Goal: Information Seeking & Learning: Learn about a topic

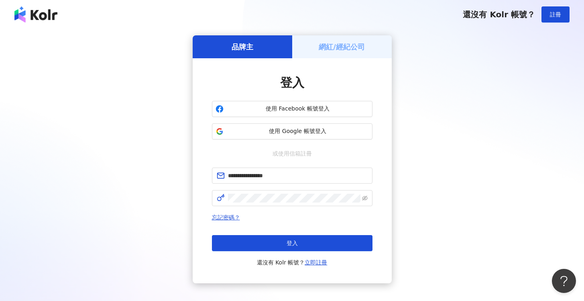
drag, startPoint x: 309, startPoint y: 241, endPoint x: 316, endPoint y: 224, distance: 18.1
click at [309, 241] on button "登入" at bounding box center [292, 243] width 161 height 16
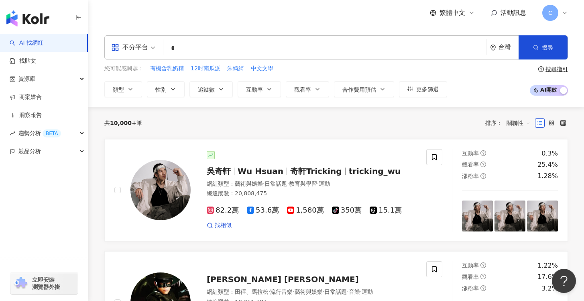
type input "*"
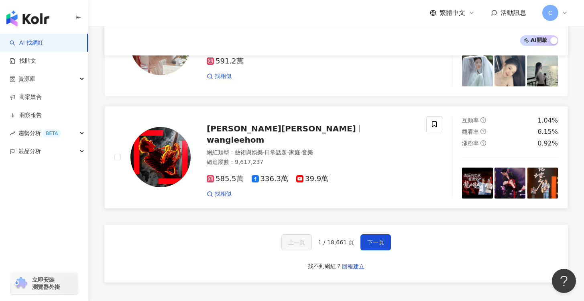
scroll to position [1266, 0]
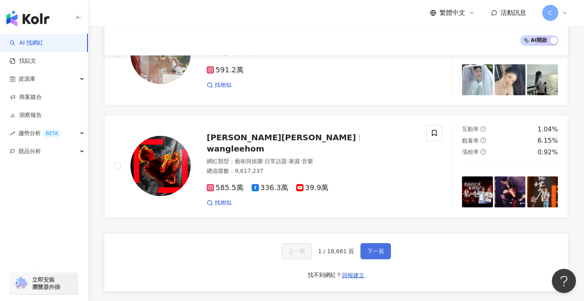
type input "*"
click at [380, 243] on button "下一頁" at bounding box center [376, 251] width 31 height 16
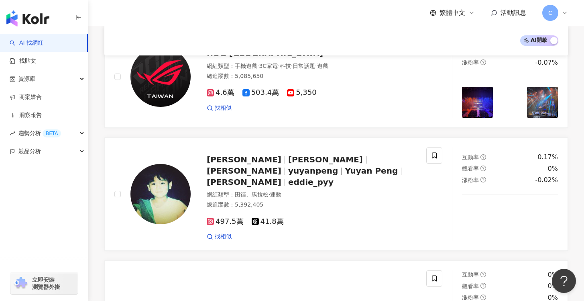
scroll to position [0, 0]
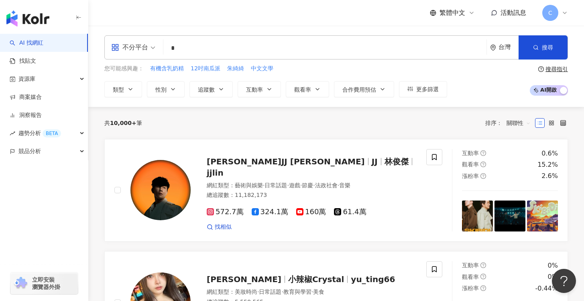
click at [378, 127] on div "共 10,000+ 筆 排序： 關聯性" at bounding box center [336, 122] width 464 height 13
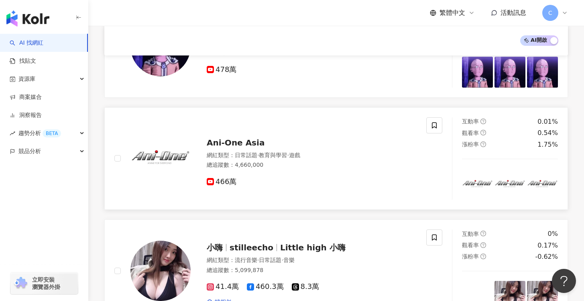
scroll to position [984, 0]
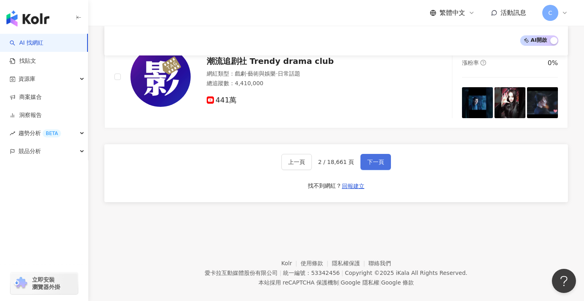
click at [368, 159] on span "下一頁" at bounding box center [375, 162] width 17 height 6
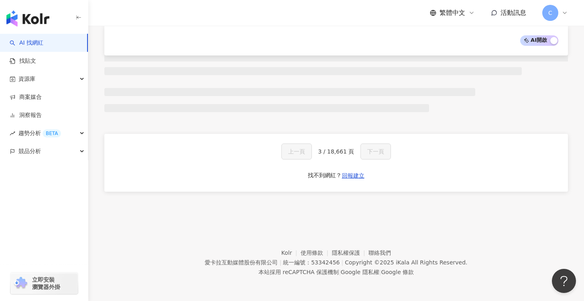
scroll to position [496, 0]
click at [298, 43] on div "AI 開啟 AI 關閉" at bounding box center [336, 40] width 445 height 10
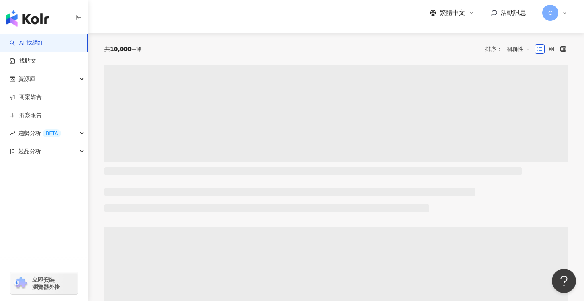
scroll to position [0, 0]
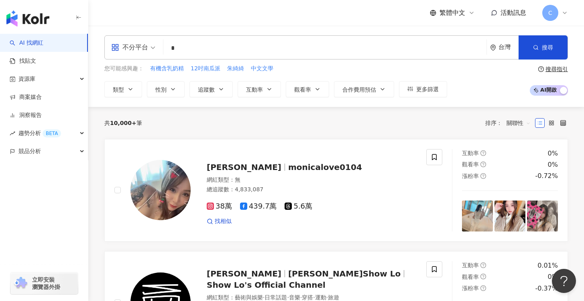
click at [215, 50] on input "*" at bounding box center [325, 48] width 317 height 15
type input "*"
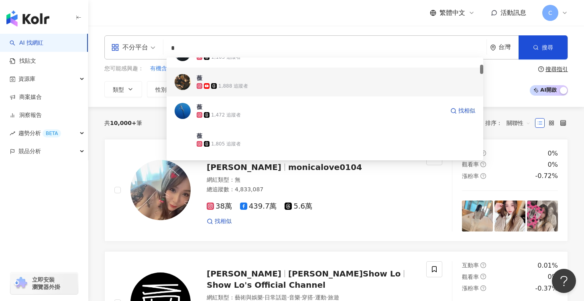
scroll to position [145, 0]
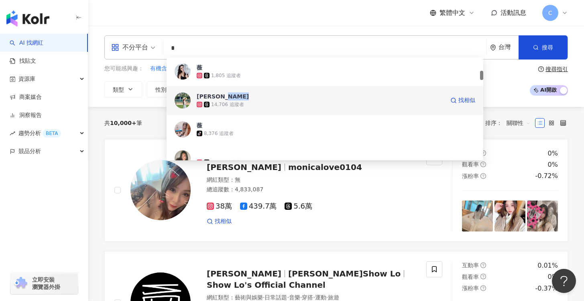
copy div "weiwei薇薇"
click at [263, 102] on div "14,706 追蹤者" at bounding box center [321, 104] width 248 height 8
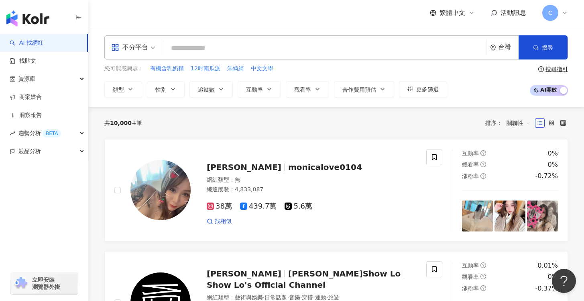
click at [281, 47] on input "search" at bounding box center [325, 48] width 317 height 15
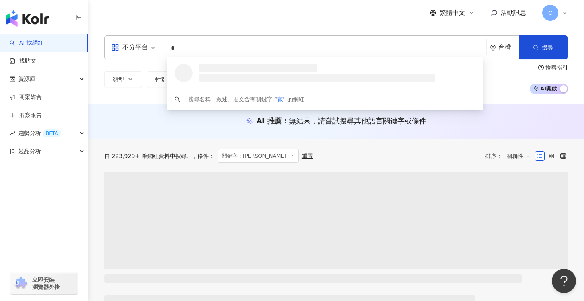
type input "*"
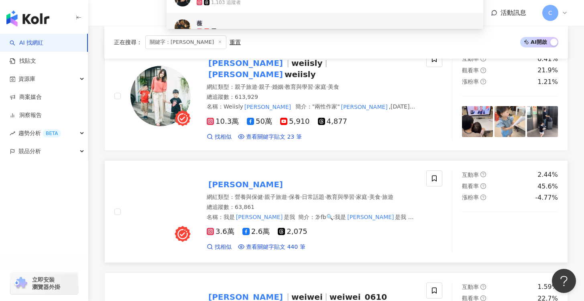
scroll to position [141, 0]
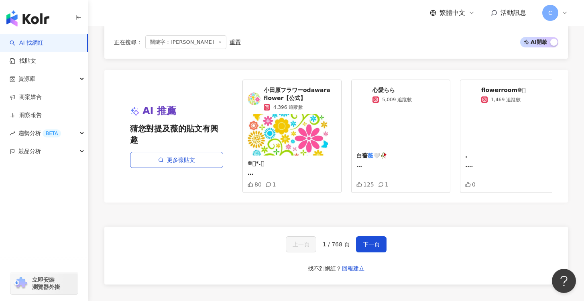
scroll to position [1646, 0]
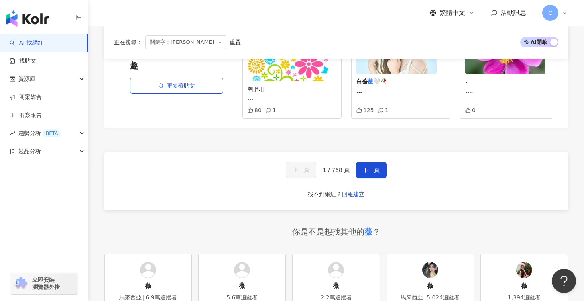
drag, startPoint x: 369, startPoint y: 137, endPoint x: 396, endPoint y: 103, distance: 42.9
click at [369, 162] on button "下一頁" at bounding box center [371, 170] width 31 height 16
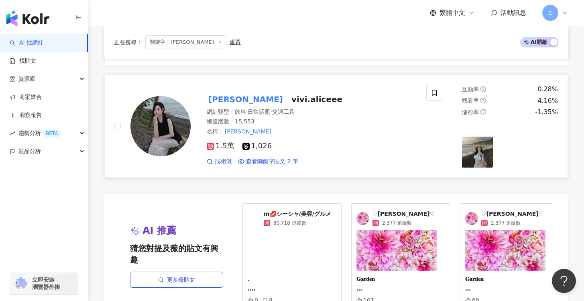
scroll to position [1682, 0]
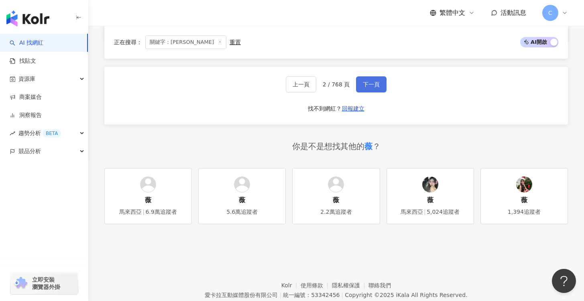
click at [375, 81] on span "下一頁" at bounding box center [371, 84] width 17 height 6
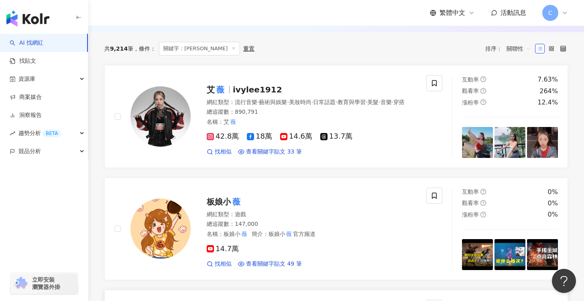
scroll to position [73, 0]
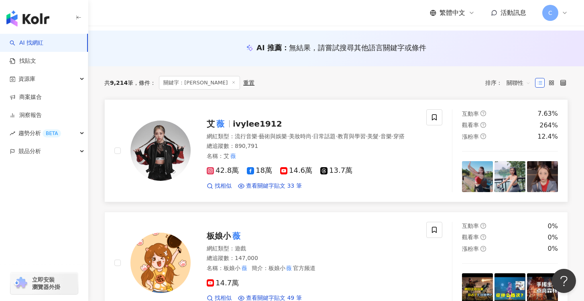
click at [296, 112] on div "艾 薇 ivylee1912 網紅類型 ： 流行音樂 · 藝術與娛樂 · 美妝時尚 · 日常話題 · 教育與學習 · 美髮 · 音樂 · 穿搭 總追蹤數 ： …" at bounding box center [304, 151] width 226 height 78
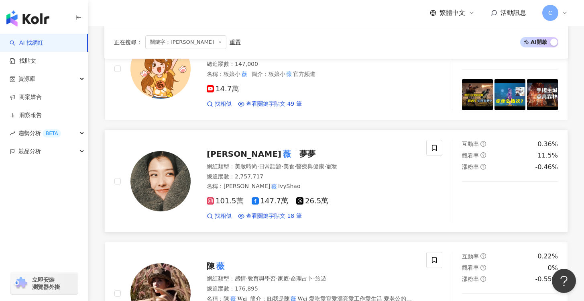
scroll to position [289, 0]
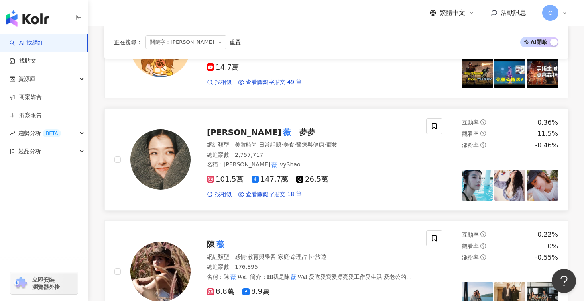
click at [294, 132] on div "邵雨 薇 夢夢" at bounding box center [312, 132] width 210 height 11
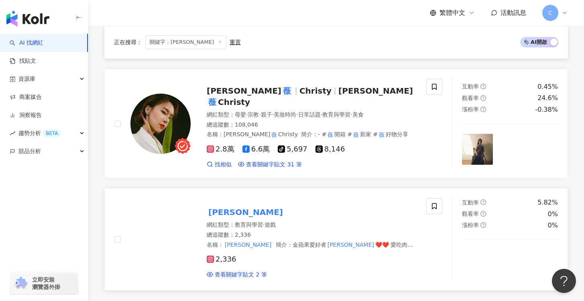
scroll to position [1254, 0]
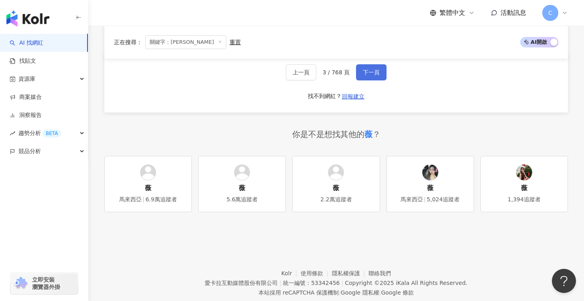
click at [375, 78] on button "下一頁" at bounding box center [371, 72] width 31 height 16
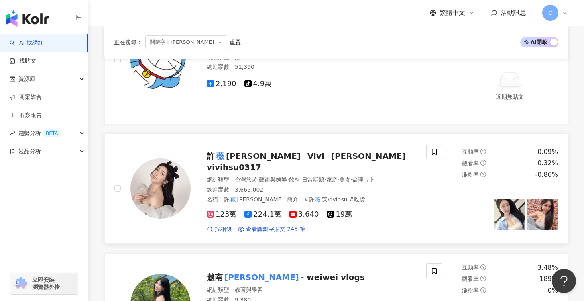
scroll to position [430, 0]
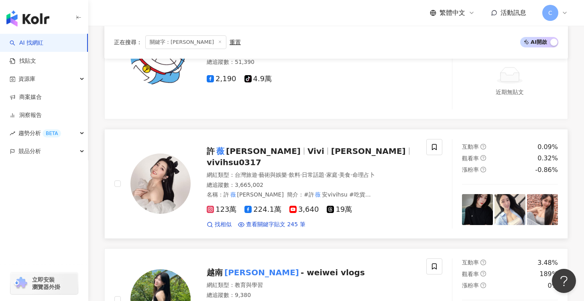
click at [313, 141] on div "許 薇 安 Vivi Vivi Hsu vivihsu0317 網紅類型 ： 台灣旅遊 · 藝術與娛樂 · 飲料 · 日常話題 · 家庭 · 美食 · 命理占…" at bounding box center [304, 184] width 226 height 90
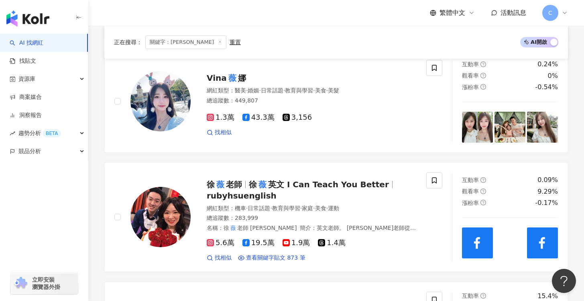
scroll to position [866, 0]
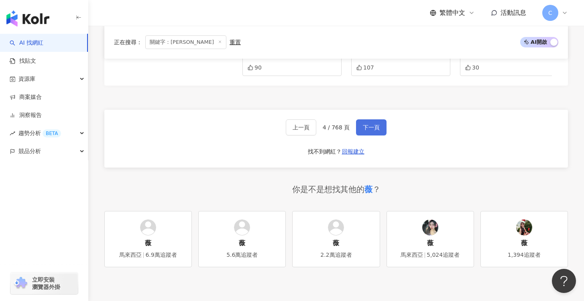
click at [384, 130] on button "下一頁" at bounding box center [371, 127] width 31 height 16
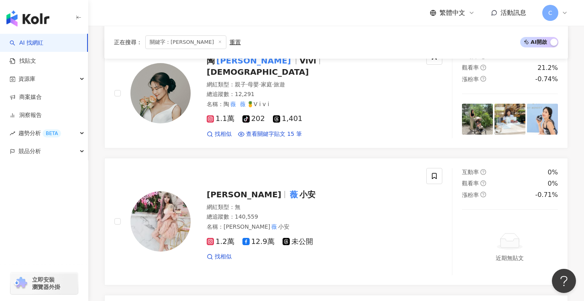
scroll to position [1695, 0]
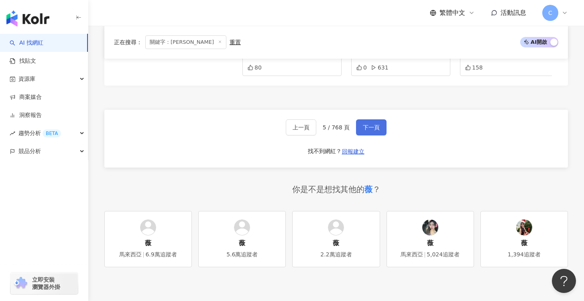
click at [374, 124] on span "下一頁" at bounding box center [371, 127] width 17 height 6
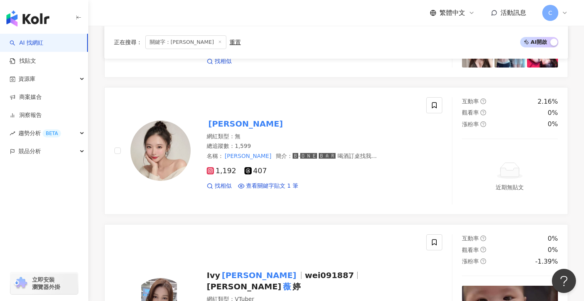
scroll to position [0, 0]
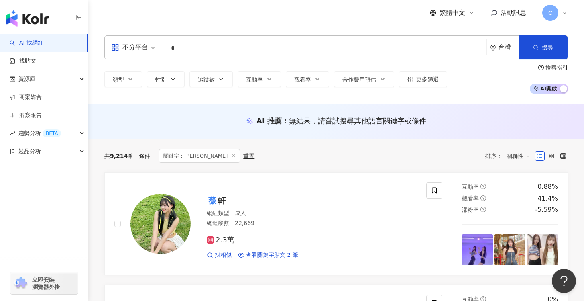
click at [212, 45] on input "*" at bounding box center [325, 48] width 317 height 15
type input "*"
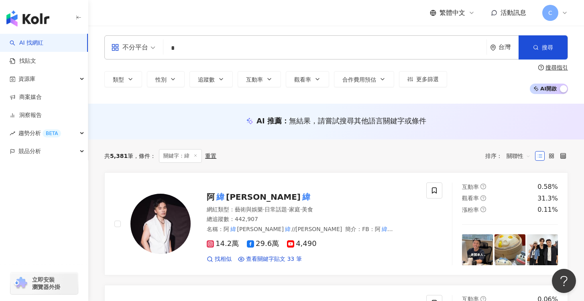
type input "*"
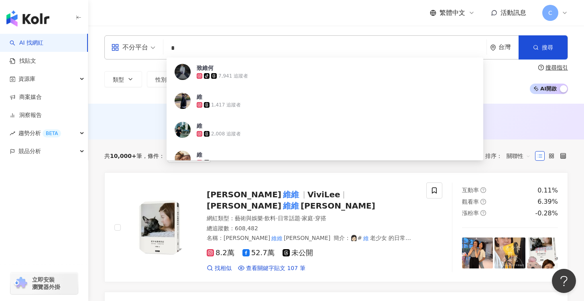
click at [109, 90] on div "類型 性別 追蹤數 互動率 觀看率 合作費用預估 更多篩選 搜尋指引 AI 開啟 AI 關閉" at bounding box center [336, 79] width 464 height 30
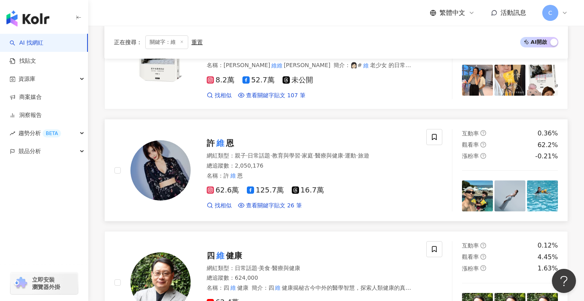
scroll to position [165, 0]
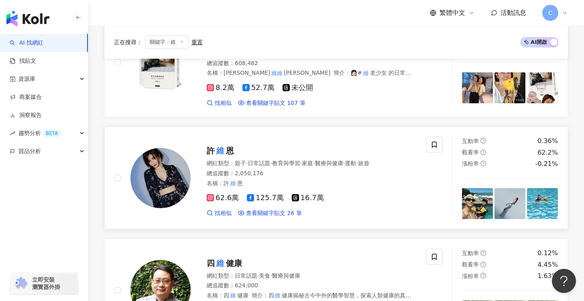
click at [282, 145] on div "許 維 恩" at bounding box center [312, 150] width 210 height 11
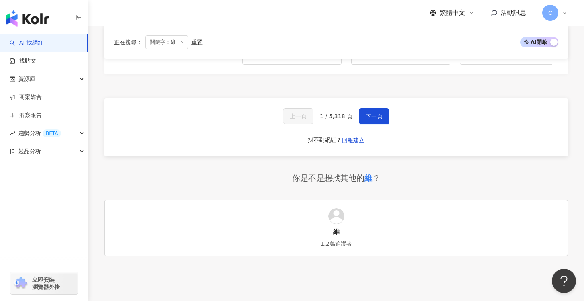
scroll to position [1673, 0]
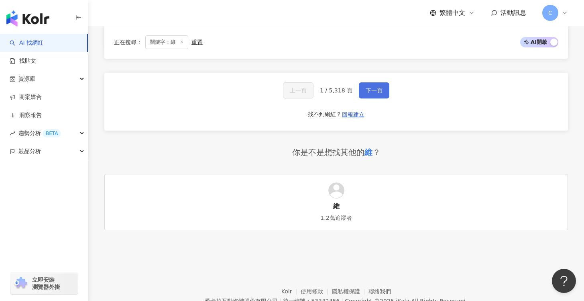
click at [381, 94] on span "下一頁" at bounding box center [374, 90] width 17 height 6
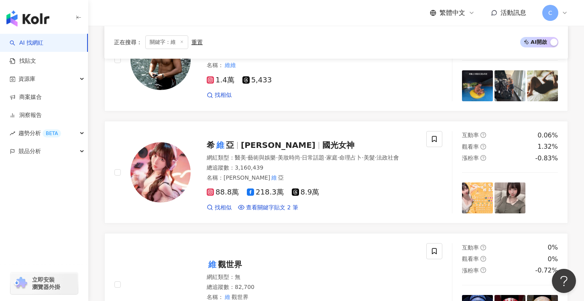
scroll to position [1521, 0]
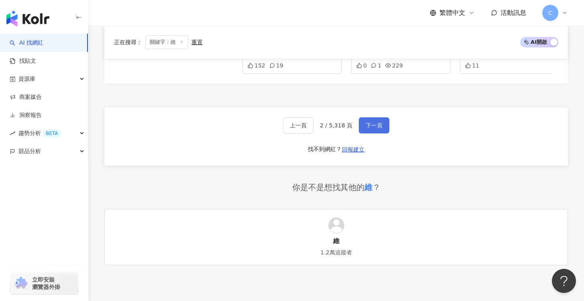
click at [376, 129] on span "下一頁" at bounding box center [374, 125] width 17 height 6
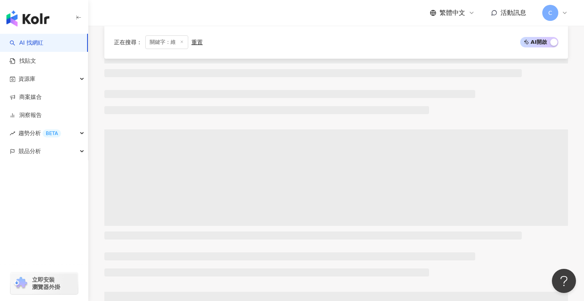
scroll to position [0, 0]
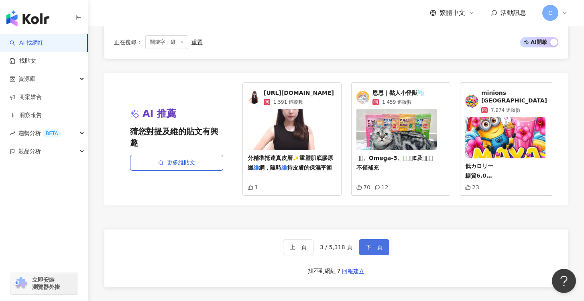
click at [375, 244] on span "下一頁" at bounding box center [374, 247] width 17 height 6
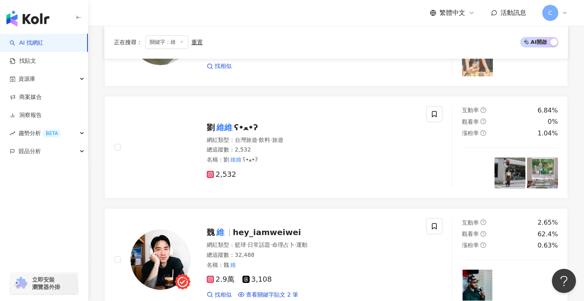
scroll to position [1326, 0]
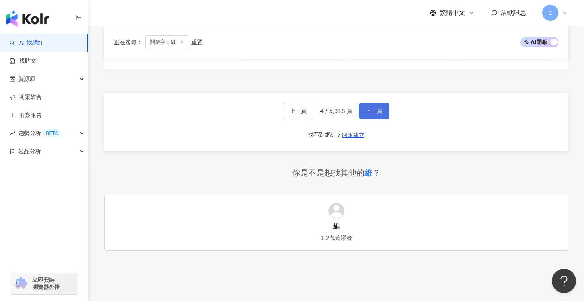
click at [373, 111] on span "下一頁" at bounding box center [374, 111] width 17 height 6
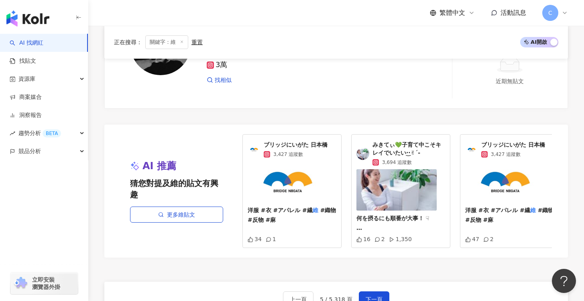
scroll to position [1499, 0]
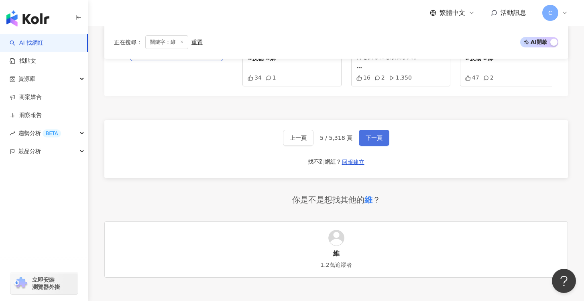
click at [371, 146] on button "下一頁" at bounding box center [374, 138] width 31 height 16
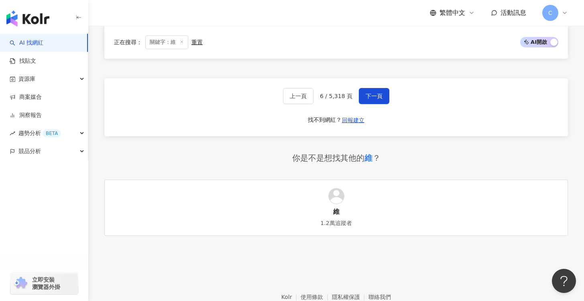
scroll to position [1542, 0]
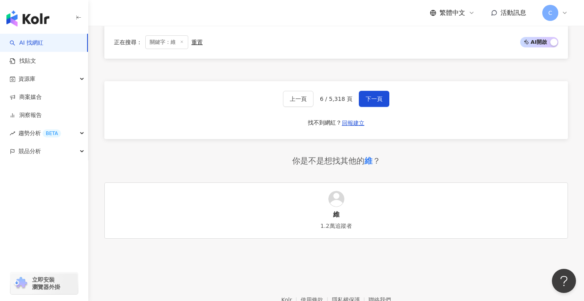
drag, startPoint x: 367, startPoint y: 76, endPoint x: 365, endPoint y: 80, distance: 4.3
click at [367, 81] on div "上一頁 6 / 5,318 頁 下一頁 找不到網紅？ 回報建立" at bounding box center [336, 110] width 464 height 58
click at [365, 91] on button "下一頁" at bounding box center [374, 99] width 31 height 16
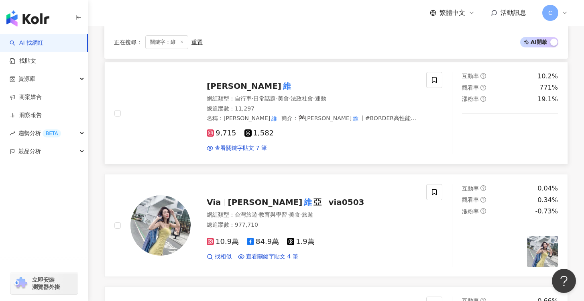
scroll to position [587, 0]
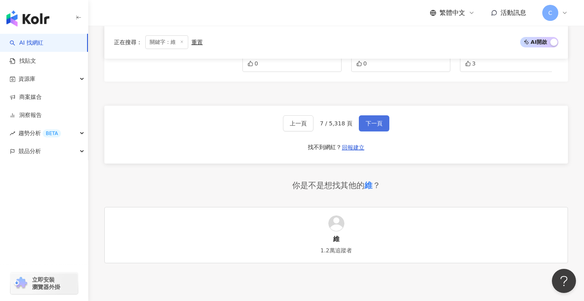
click at [373, 126] on button "下一頁" at bounding box center [374, 123] width 31 height 16
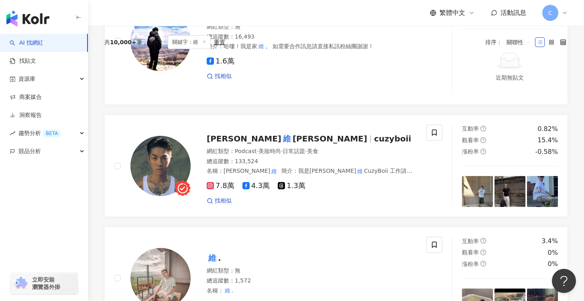
scroll to position [0, 0]
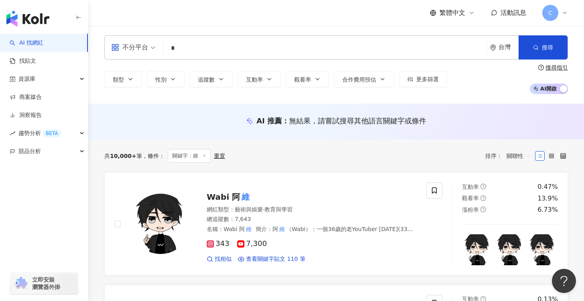
click at [182, 45] on input "*" at bounding box center [325, 48] width 317 height 15
type input "*"
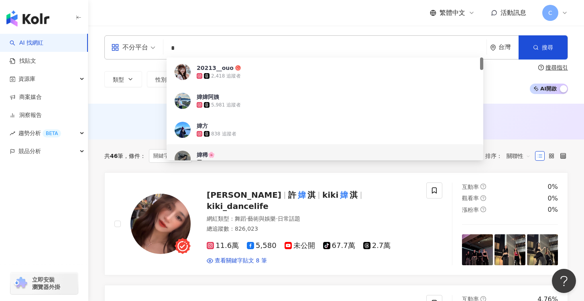
click at [126, 102] on div "不分平台 * 台灣 搜尋 73682566-bb9d-4c05-987f-25a1f1434fb1 d6792c47-20bf-4dc3-a817-176e0…" at bounding box center [336, 65] width 496 height 78
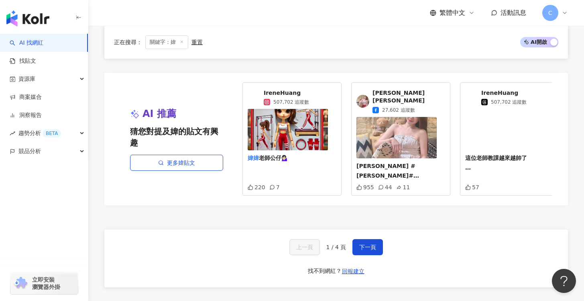
scroll to position [1683, 0]
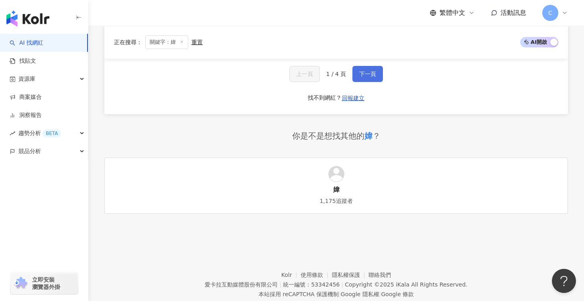
click at [375, 78] on button "下一頁" at bounding box center [368, 74] width 31 height 16
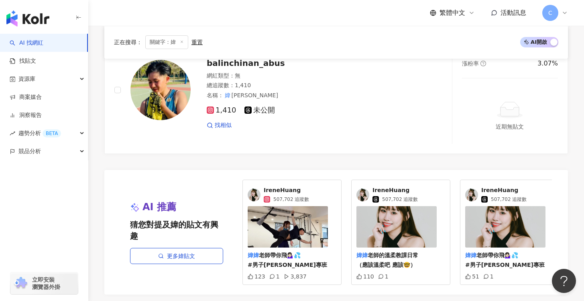
scroll to position [0, 0]
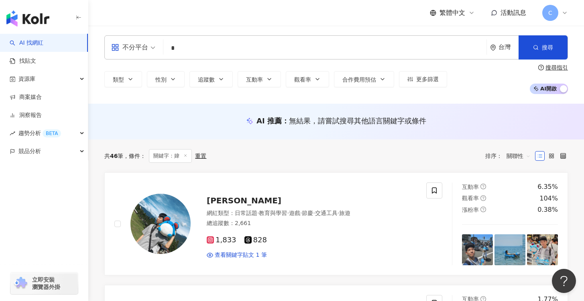
click at [212, 51] on input "*" at bounding box center [325, 48] width 317 height 15
type input "*"
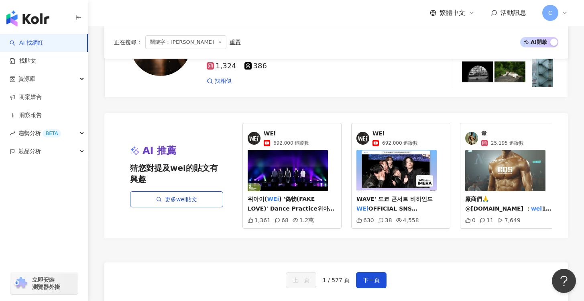
scroll to position [1687, 0]
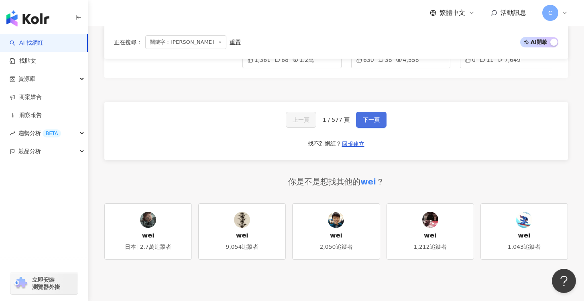
click at [363, 123] on span "下一頁" at bounding box center [371, 119] width 17 height 6
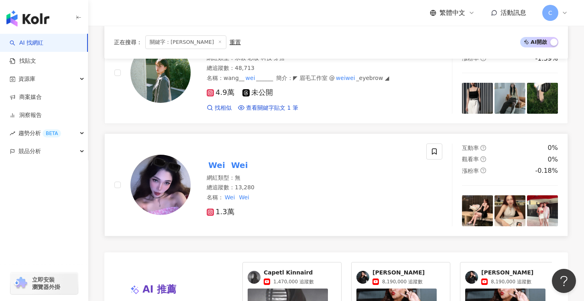
scroll to position [1324, 0]
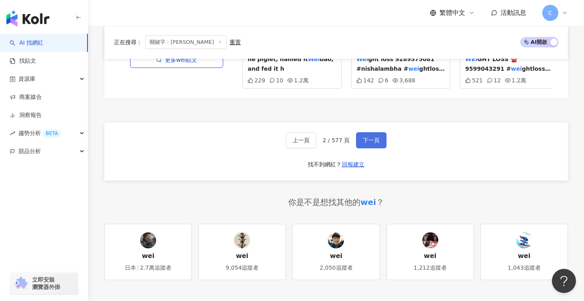
click at [373, 139] on button "下一頁" at bounding box center [371, 140] width 31 height 16
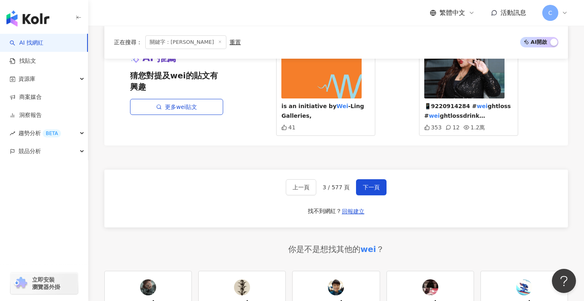
scroll to position [1675, 0]
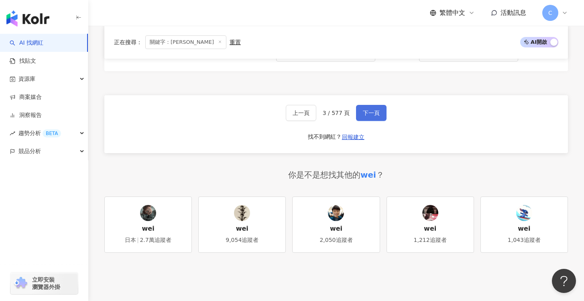
click at [374, 110] on span "下一頁" at bounding box center [371, 113] width 17 height 6
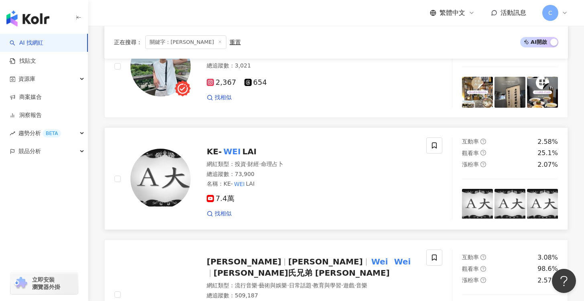
scroll to position [270, 0]
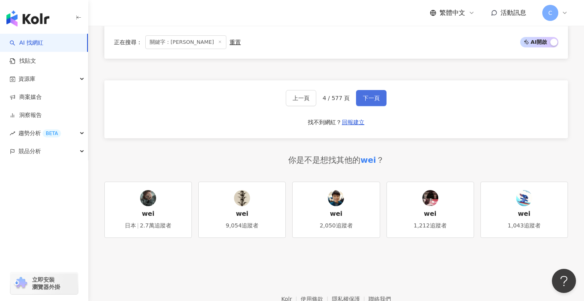
click at [385, 101] on button "下一頁" at bounding box center [371, 98] width 31 height 16
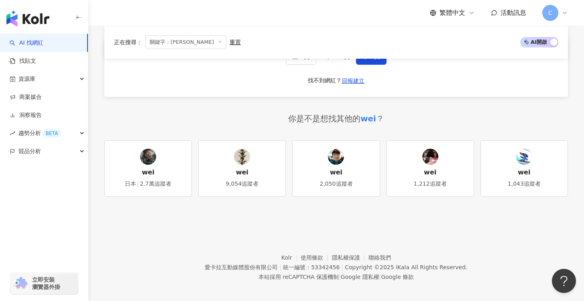
scroll to position [1541, 0]
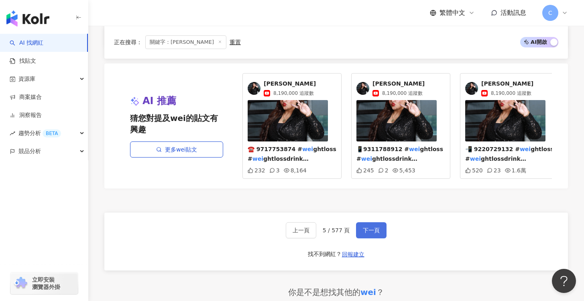
click at [377, 227] on span "下一頁" at bounding box center [371, 230] width 17 height 6
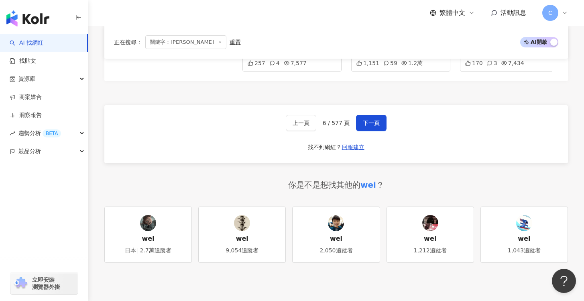
scroll to position [1687, 0]
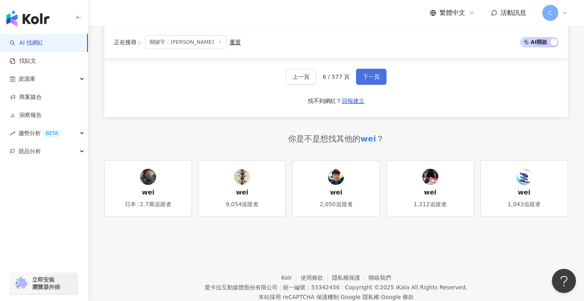
click at [369, 78] on span "下一頁" at bounding box center [371, 76] width 17 height 6
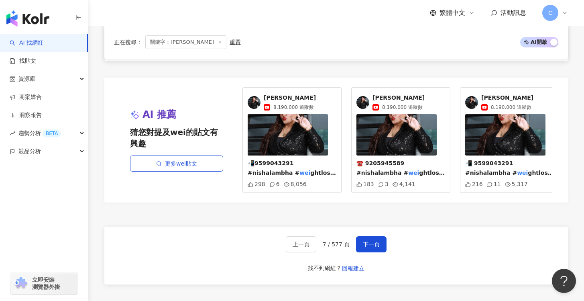
scroll to position [1631, 0]
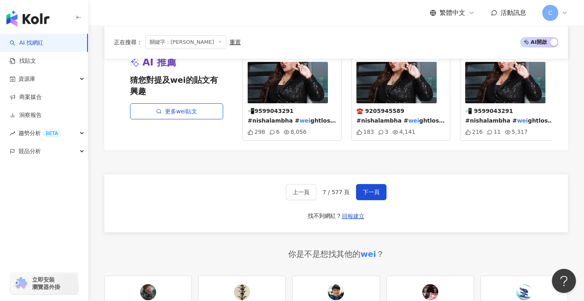
drag, startPoint x: 370, startPoint y: 185, endPoint x: 376, endPoint y: 181, distance: 6.9
click at [370, 185] on button "下一頁" at bounding box center [371, 192] width 31 height 16
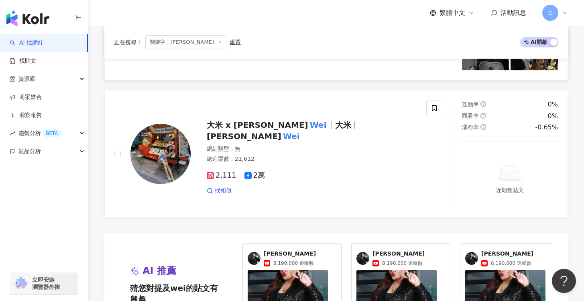
scroll to position [1729, 0]
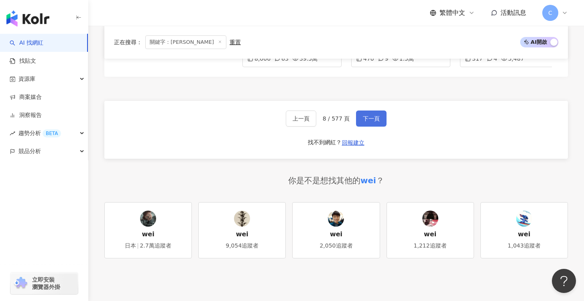
click at [373, 127] on button "下一頁" at bounding box center [371, 118] width 31 height 16
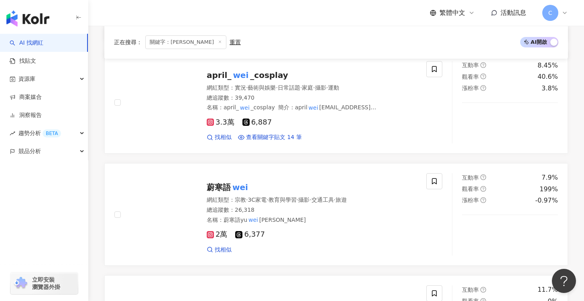
scroll to position [0, 0]
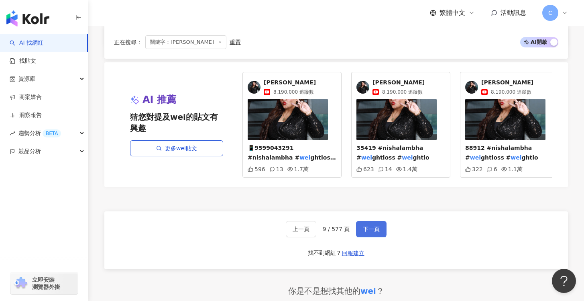
click at [370, 221] on button "下一頁" at bounding box center [371, 229] width 31 height 16
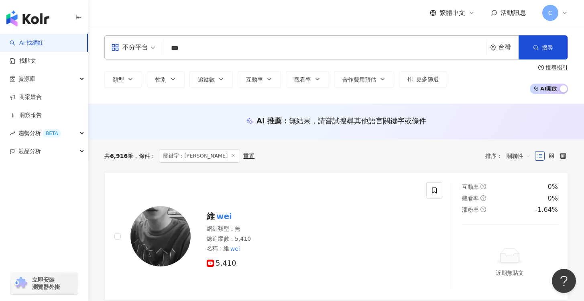
click at [247, 49] on input "***" at bounding box center [325, 48] width 317 height 15
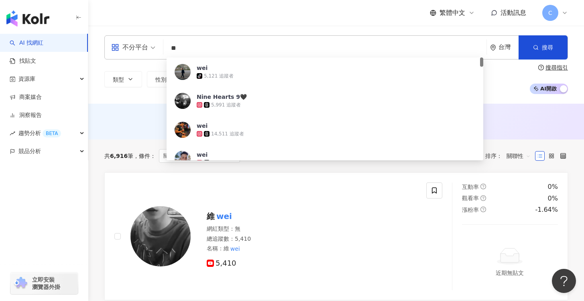
type input "*"
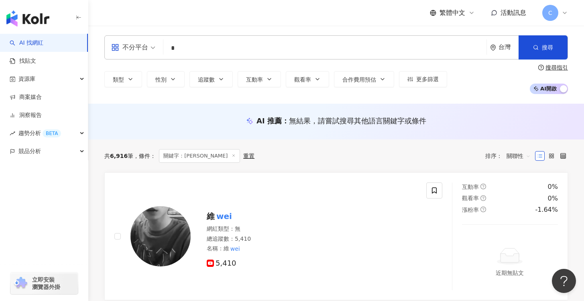
type input "*"
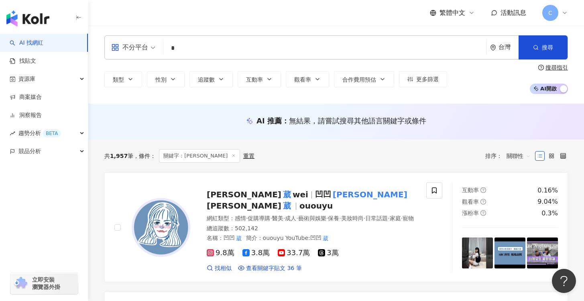
click at [133, 142] on div "共 1,957 筆 條件 ： 關鍵字：葳 重置 排序： 關聯性" at bounding box center [336, 155] width 464 height 33
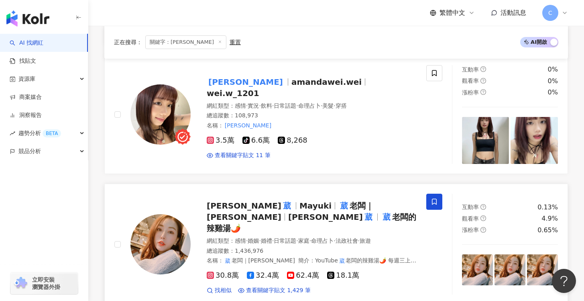
scroll to position [754, 0]
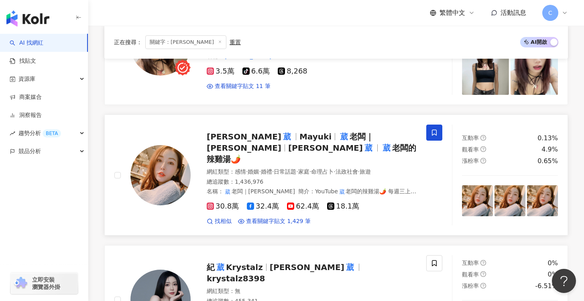
click at [329, 133] on span "老闆｜周品均" at bounding box center [290, 142] width 167 height 21
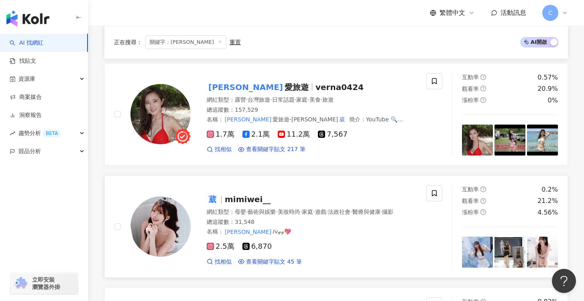
scroll to position [1048, 0]
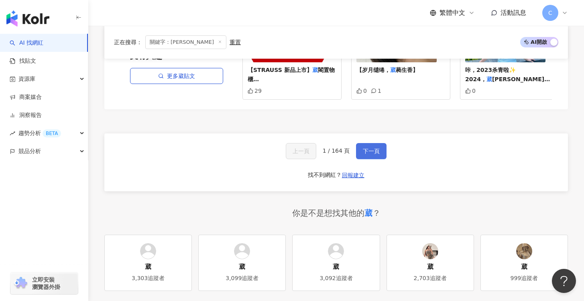
click at [377, 148] on span "下一頁" at bounding box center [371, 151] width 17 height 6
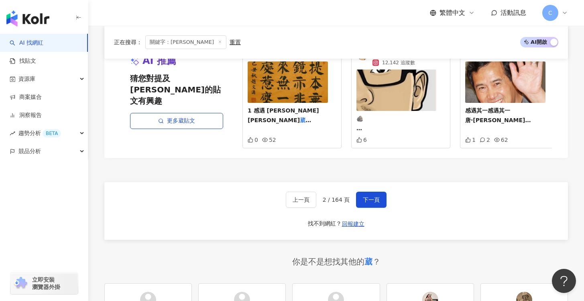
scroll to position [1649, 0]
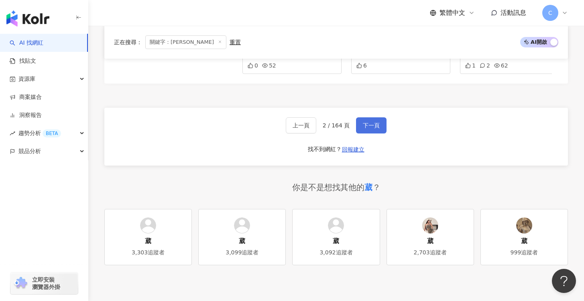
click at [370, 125] on span "下一頁" at bounding box center [371, 125] width 17 height 6
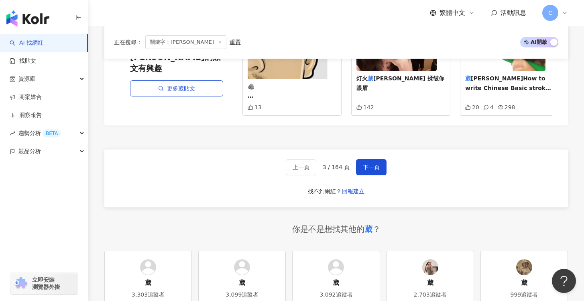
scroll to position [1721, 0]
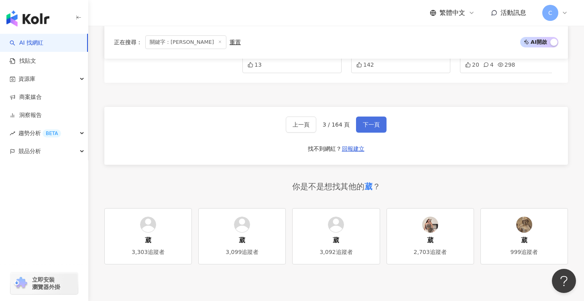
click at [369, 121] on span "下一頁" at bounding box center [371, 124] width 17 height 6
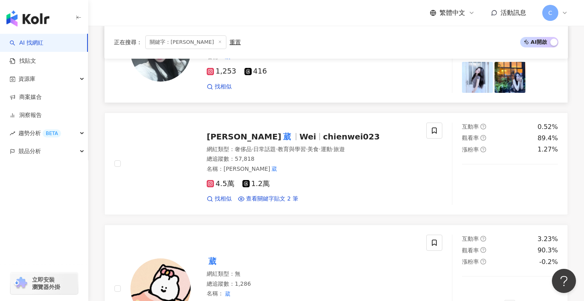
scroll to position [1026, 0]
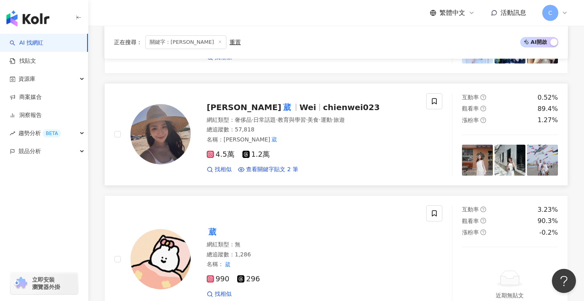
click at [322, 149] on div "4.5萬 1.2萬 找相似 查看關鍵字貼文 2 筆" at bounding box center [312, 159] width 210 height 30
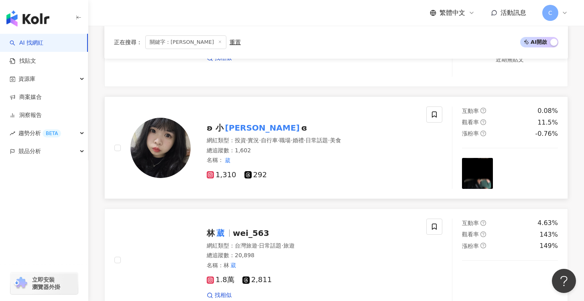
scroll to position [1664, 0]
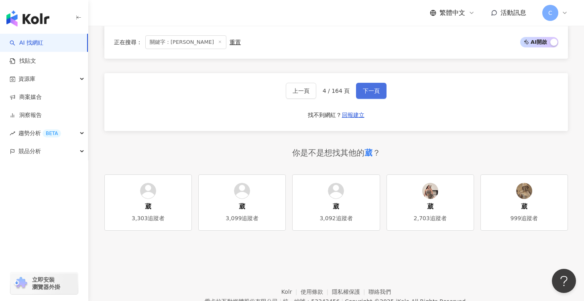
click at [364, 90] on button "下一頁" at bounding box center [371, 91] width 31 height 16
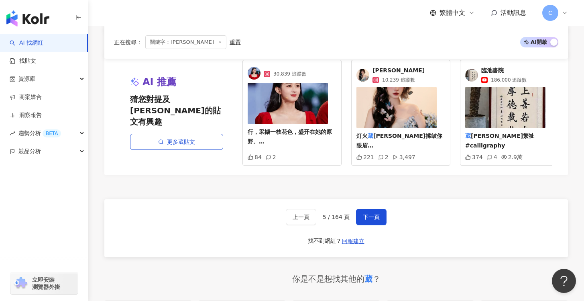
scroll to position [1606, 0]
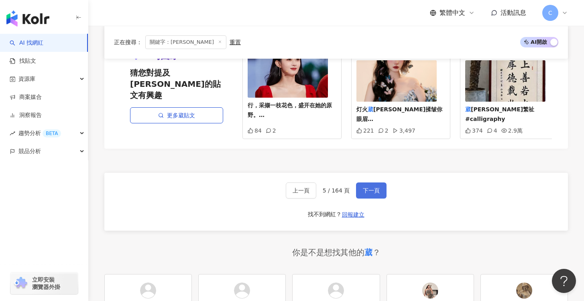
click at [375, 182] on button "下一頁" at bounding box center [371, 190] width 31 height 16
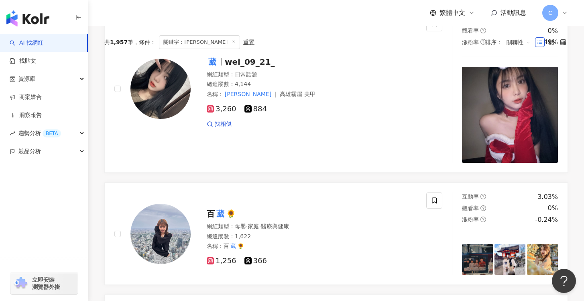
scroll to position [0, 0]
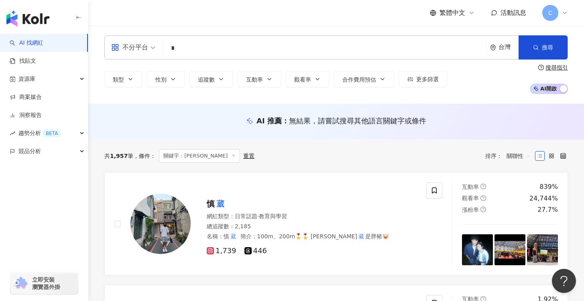
click at [220, 52] on input "*" at bounding box center [325, 48] width 317 height 15
type input "*"
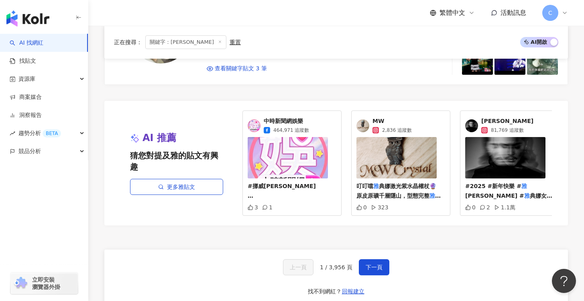
scroll to position [1441, 0]
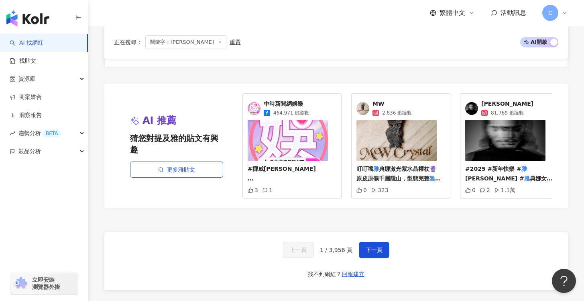
click at [381, 265] on div "上一頁 1 / 3,956 頁 下一頁 找不到網紅？ 回報建立" at bounding box center [336, 261] width 464 height 58
click at [382, 258] on button "下一頁" at bounding box center [374, 250] width 31 height 16
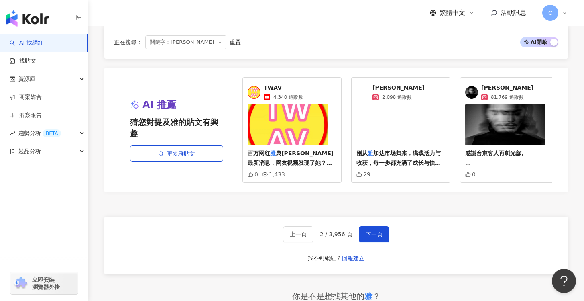
scroll to position [1732, 0]
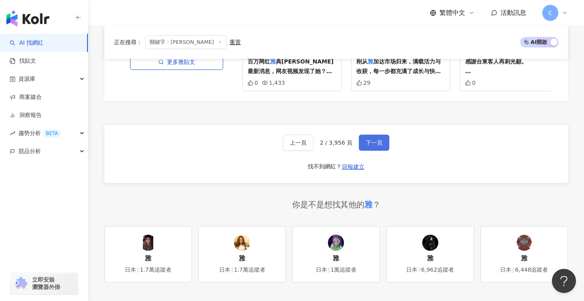
click at [372, 145] on button "下一頁" at bounding box center [374, 143] width 31 height 16
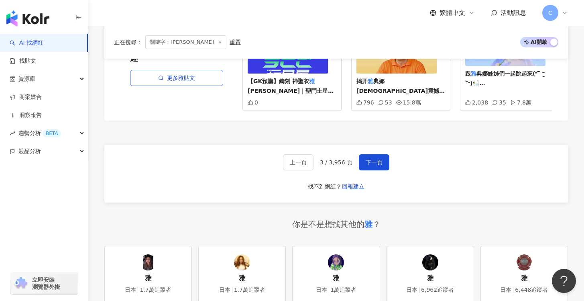
scroll to position [1622, 0]
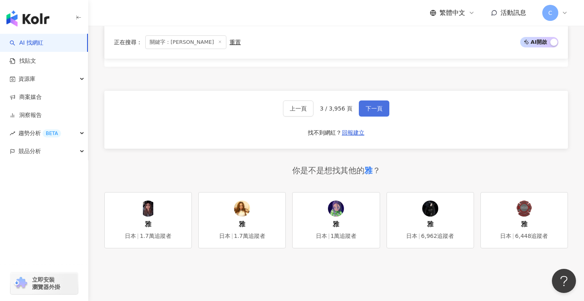
click at [379, 107] on span "下一頁" at bounding box center [374, 108] width 17 height 6
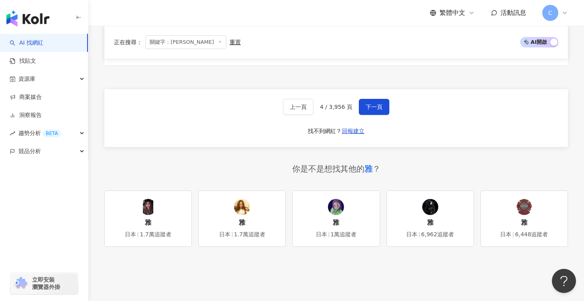
scroll to position [1720, 0]
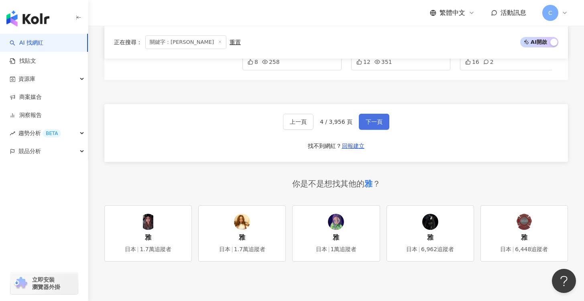
click at [370, 121] on span "下一頁" at bounding box center [374, 121] width 17 height 6
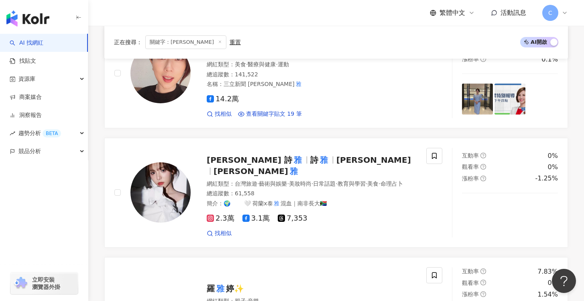
scroll to position [1148, 0]
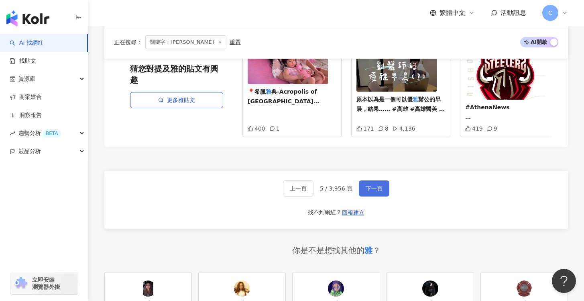
click at [380, 180] on button "下一頁" at bounding box center [374, 188] width 31 height 16
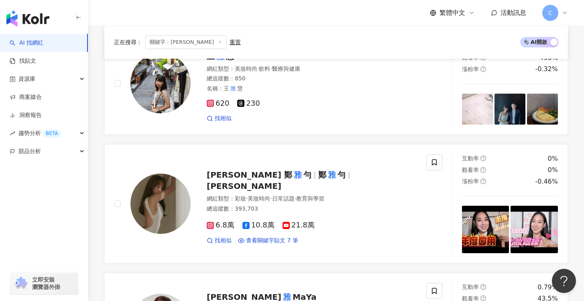
scroll to position [1483, 0]
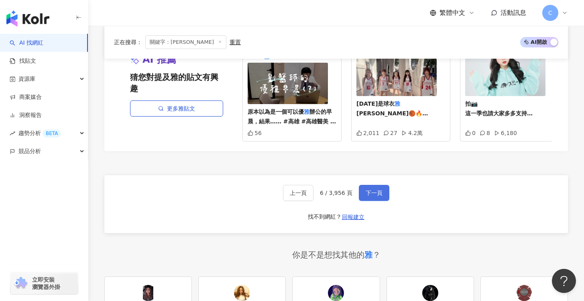
click at [384, 190] on button "下一頁" at bounding box center [374, 193] width 31 height 16
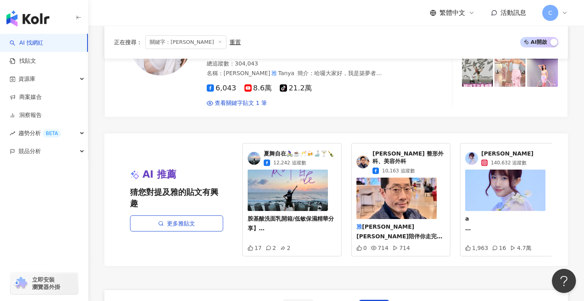
scroll to position [1546, 0]
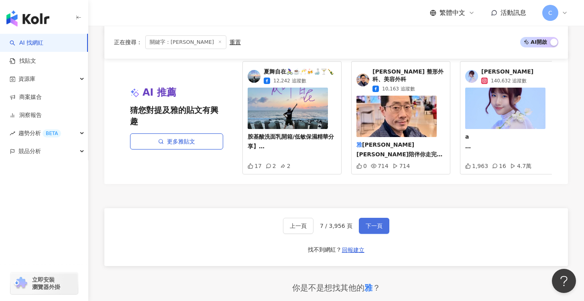
click at [375, 222] on span "下一頁" at bounding box center [374, 225] width 17 height 6
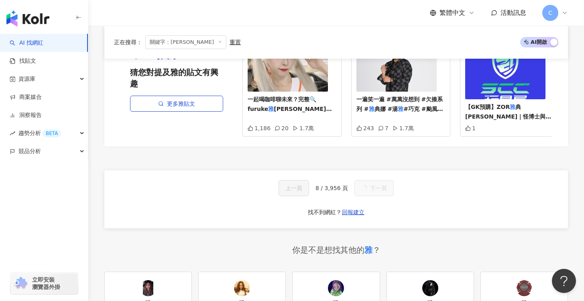
scroll to position [0, 0]
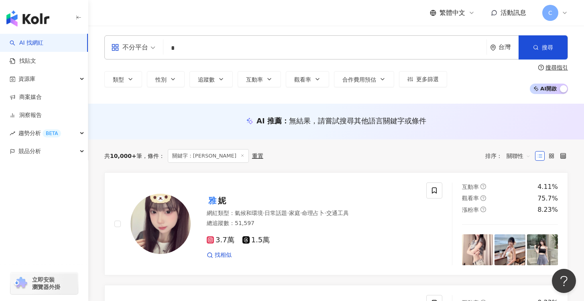
click at [526, 157] on span "關聯性" at bounding box center [519, 155] width 24 height 13
click at [521, 190] on div "追蹤數" at bounding box center [519, 186] width 20 height 9
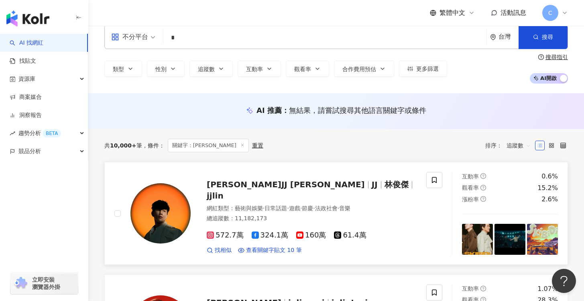
scroll to position [15, 0]
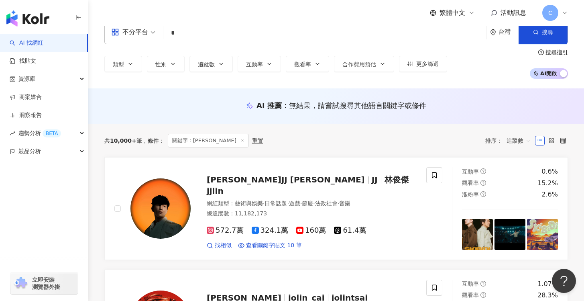
click at [510, 140] on span "追蹤數" at bounding box center [519, 140] width 24 height 13
click at [517, 159] on div "關聯性" at bounding box center [519, 157] width 20 height 9
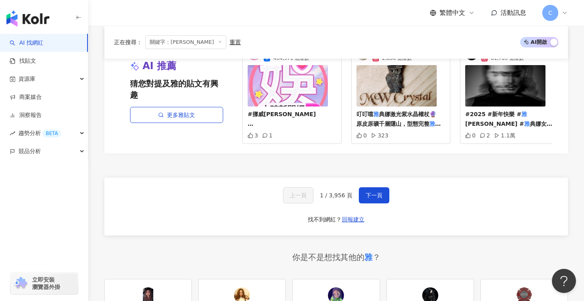
scroll to position [1480, 0]
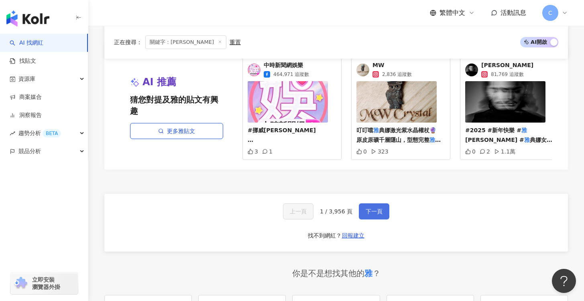
click at [366, 214] on span "下一頁" at bounding box center [374, 211] width 17 height 6
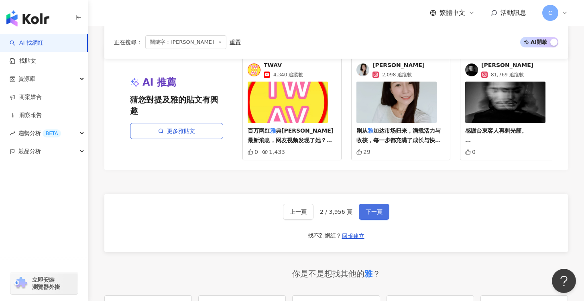
click at [366, 215] on span "下一頁" at bounding box center [374, 211] width 17 height 6
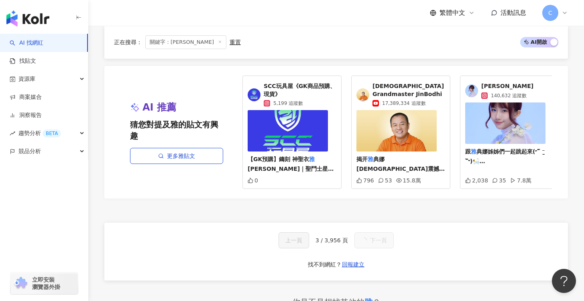
scroll to position [628, 0]
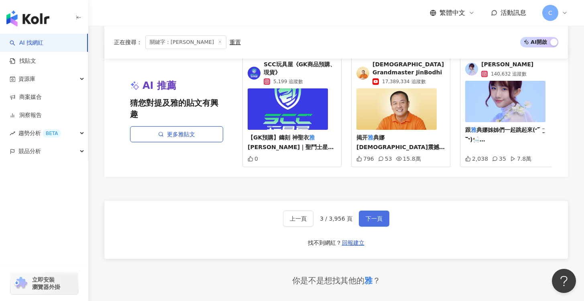
click at [367, 218] on span "下一頁" at bounding box center [374, 218] width 17 height 6
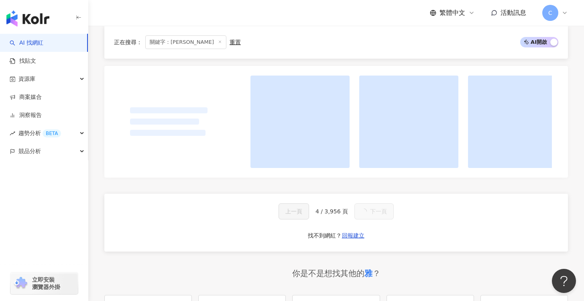
scroll to position [621, 0]
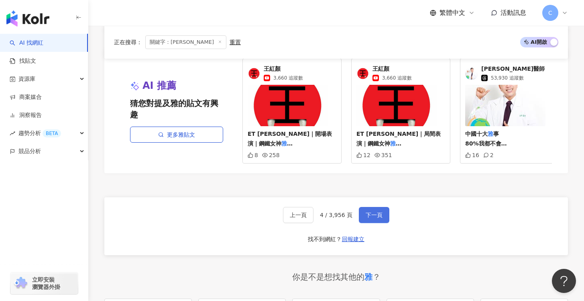
click at [367, 218] on span "下一頁" at bounding box center [374, 215] width 17 height 6
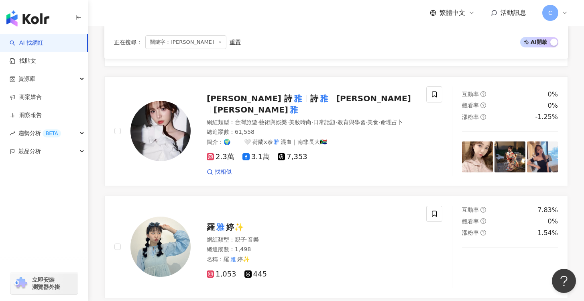
scroll to position [1185, 0]
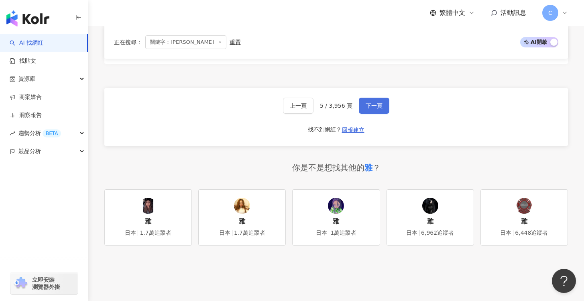
click at [375, 108] on button "下一頁" at bounding box center [374, 106] width 31 height 16
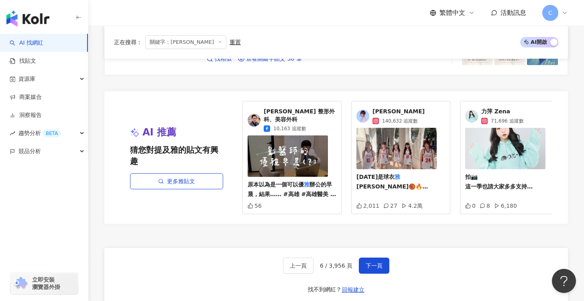
scroll to position [1553, 0]
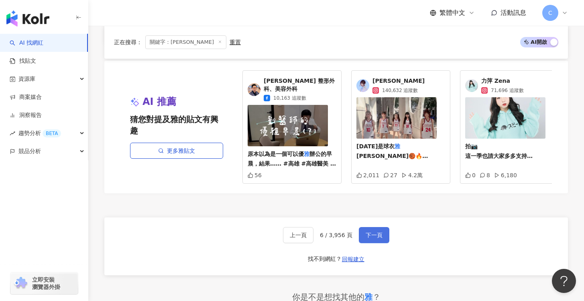
drag, startPoint x: 367, startPoint y: 221, endPoint x: 357, endPoint y: 210, distance: 15.1
click at [367, 227] on button "下一頁" at bounding box center [374, 235] width 31 height 16
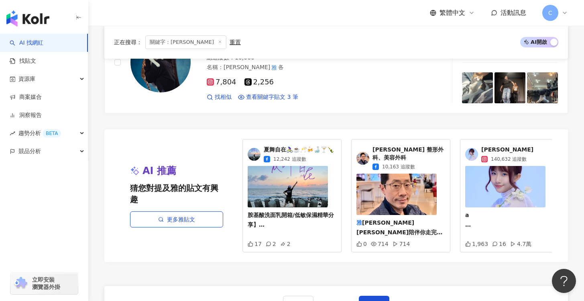
scroll to position [1598, 0]
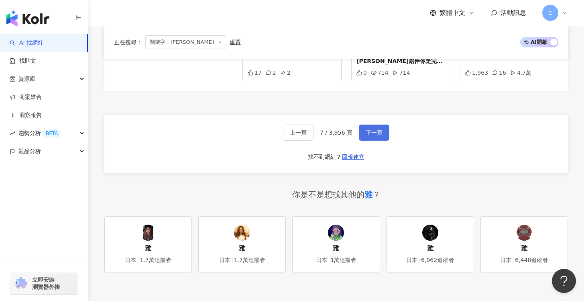
click at [366, 129] on span "下一頁" at bounding box center [374, 132] width 17 height 6
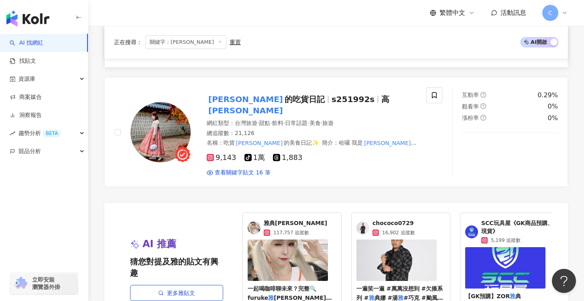
scroll to position [1534, 0]
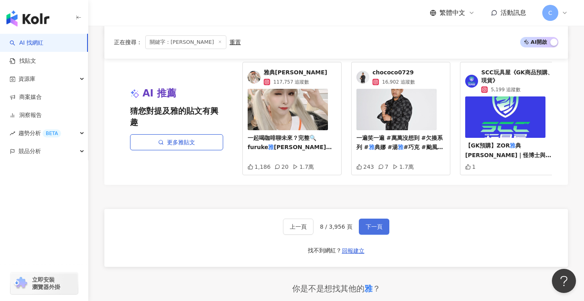
click at [378, 223] on span "下一頁" at bounding box center [374, 226] width 17 height 6
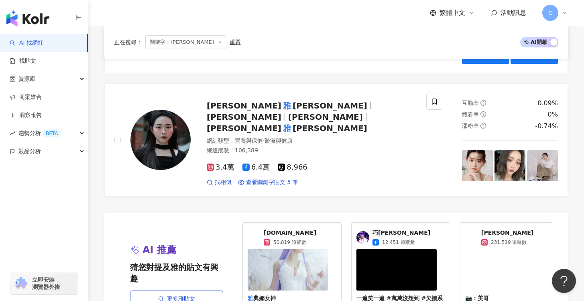
scroll to position [1412, 0]
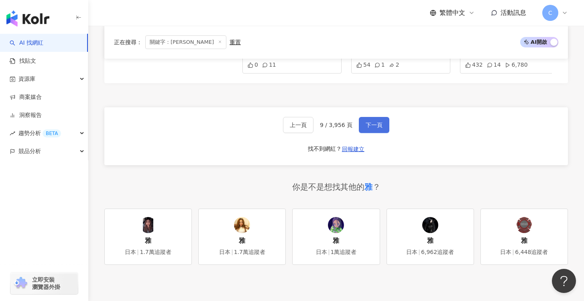
click at [375, 122] on span "下一頁" at bounding box center [374, 125] width 17 height 6
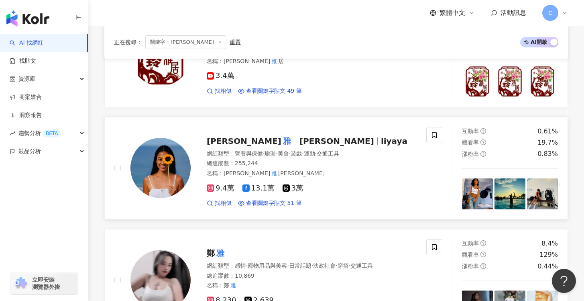
scroll to position [786, 0]
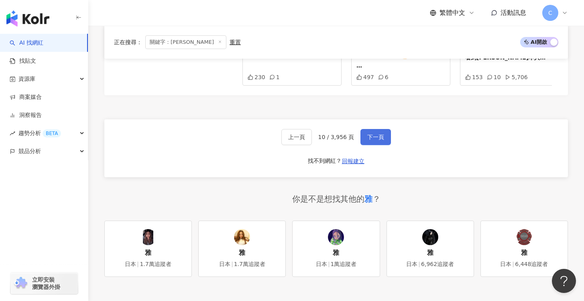
click at [372, 140] on span "下一頁" at bounding box center [375, 137] width 17 height 6
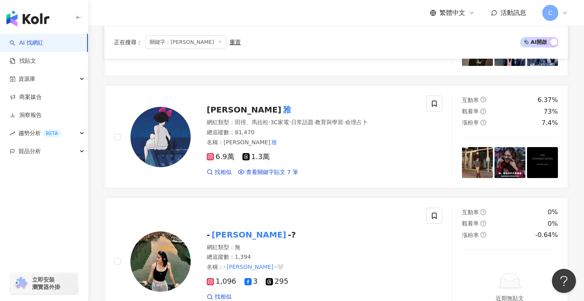
scroll to position [457, 0]
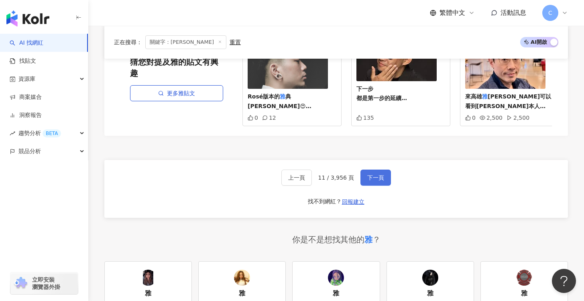
click at [367, 178] on button "下一頁" at bounding box center [376, 177] width 31 height 16
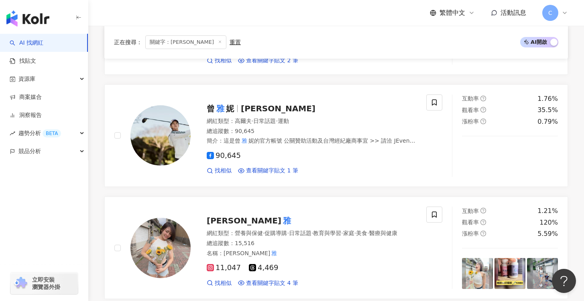
scroll to position [1547, 0]
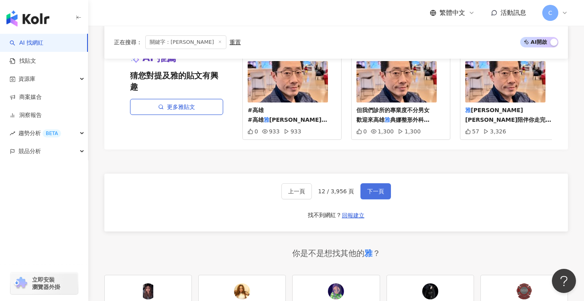
click at [378, 183] on button "下一頁" at bounding box center [376, 191] width 31 height 16
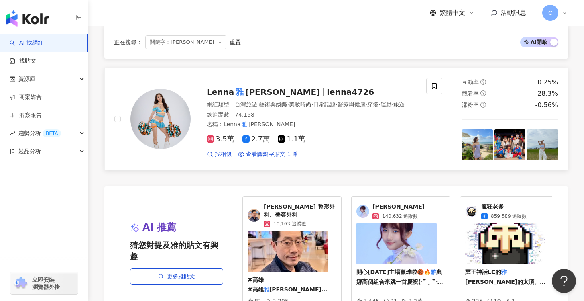
scroll to position [1247, 0]
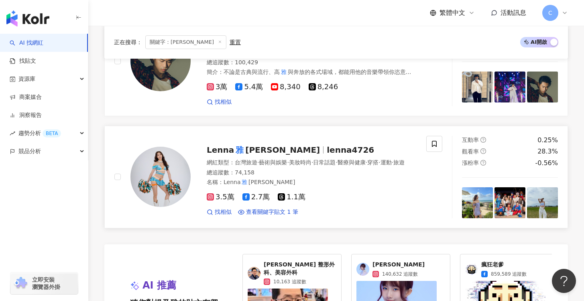
click at [311, 159] on div "網紅類型 ： 台灣旅遊 · 藝術與娛樂 · 美妝時尚 · 日常話題 · 醫療與健康 · 穿搭 · 運動 · 旅遊" at bounding box center [312, 163] width 210 height 8
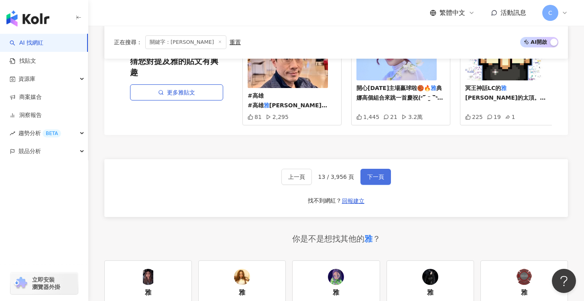
click at [384, 169] on button "下一頁" at bounding box center [376, 177] width 31 height 16
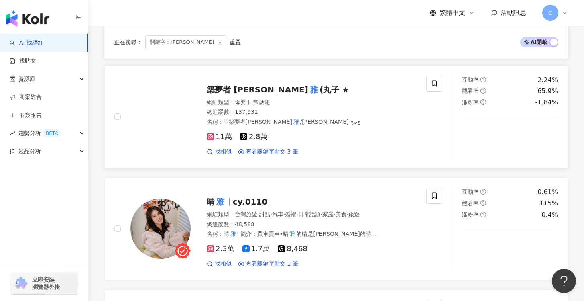
scroll to position [1347, 0]
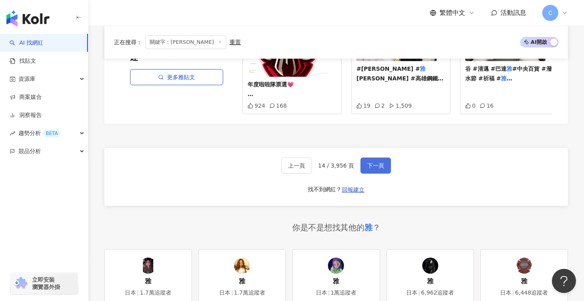
click at [382, 168] on button "下一頁" at bounding box center [376, 165] width 31 height 16
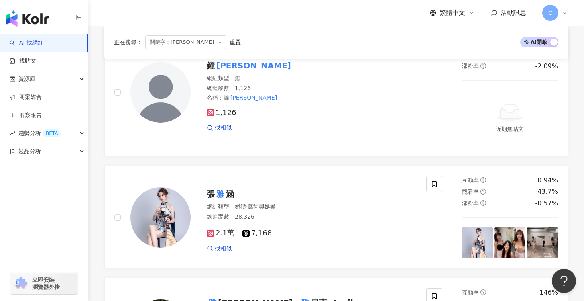
scroll to position [949, 0]
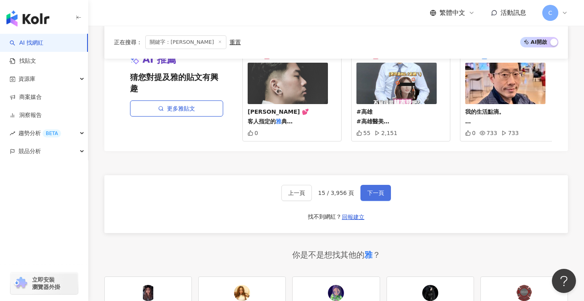
click at [379, 190] on span "下一頁" at bounding box center [375, 193] width 17 height 6
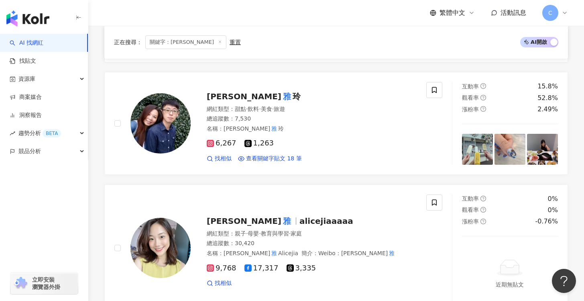
scroll to position [1490, 0]
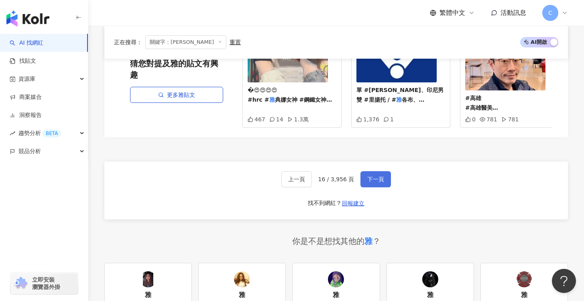
click at [383, 171] on button "下一頁" at bounding box center [376, 179] width 31 height 16
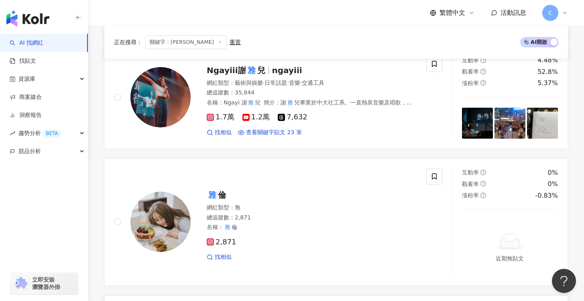
scroll to position [1401, 0]
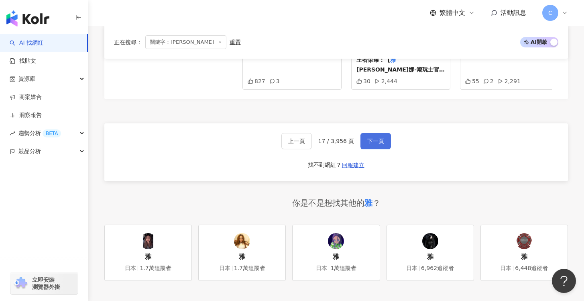
click at [376, 140] on span "下一頁" at bounding box center [375, 141] width 17 height 6
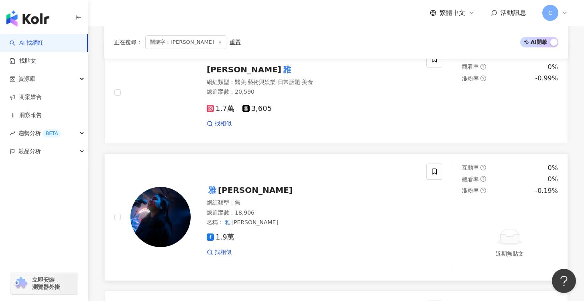
scroll to position [659, 0]
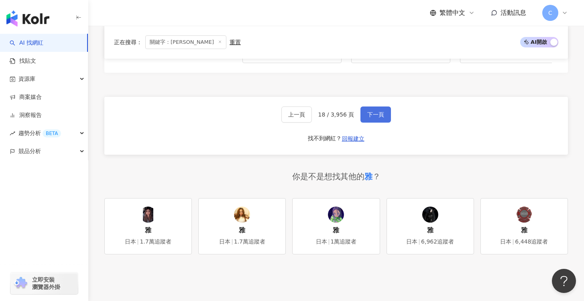
click at [378, 118] on span "下一頁" at bounding box center [375, 114] width 17 height 6
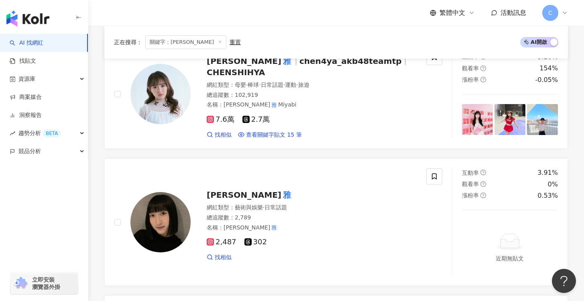
scroll to position [133, 0]
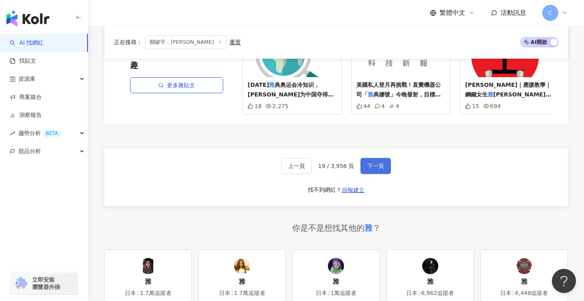
click at [367, 163] on span "下一頁" at bounding box center [375, 166] width 17 height 6
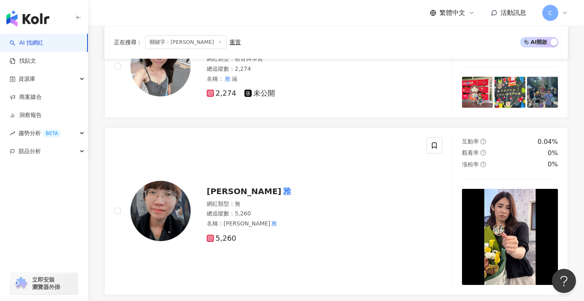
scroll to position [0, 0]
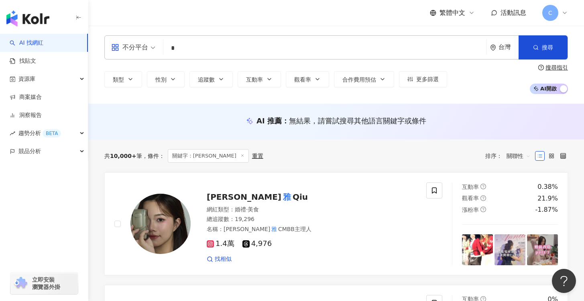
click at [212, 44] on input "*" at bounding box center [325, 48] width 317 height 15
type input "*"
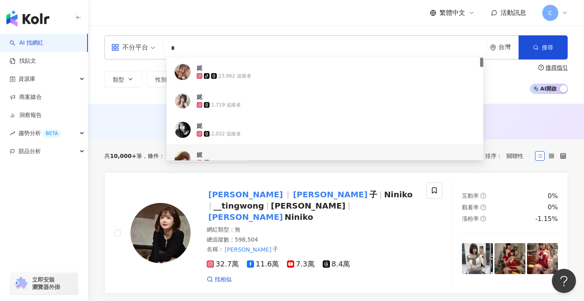
click at [320, 170] on div "共 10,000+ 筆 條件 ： 關鍵字：妮 重置 排序： 關聯性" at bounding box center [336, 155] width 464 height 33
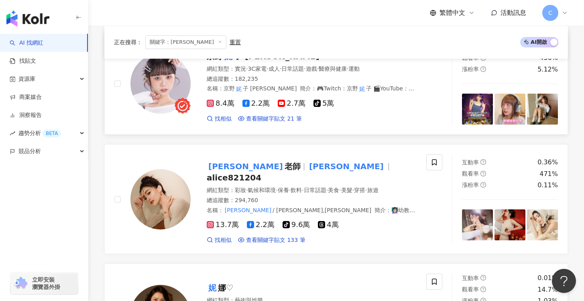
scroll to position [873, 0]
click at [392, 214] on div "13.7萬 2.2萬 tiktok-icon 9.6萬 4萬 找相似 查看關鍵字貼文 133 筆" at bounding box center [312, 229] width 210 height 30
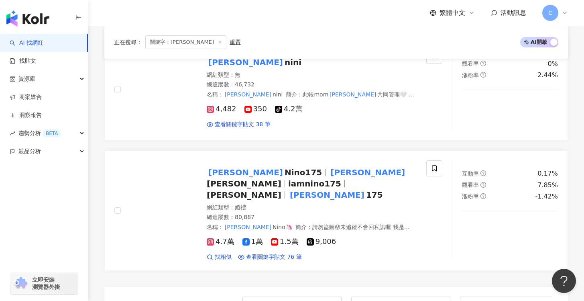
scroll to position [1501, 0]
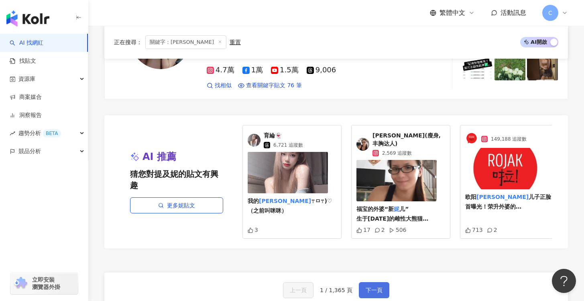
click at [379, 287] on span "下一頁" at bounding box center [374, 290] width 17 height 6
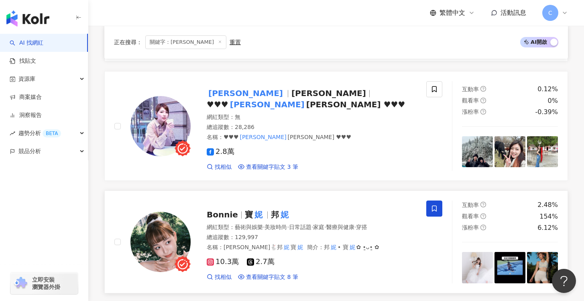
scroll to position [655, 0]
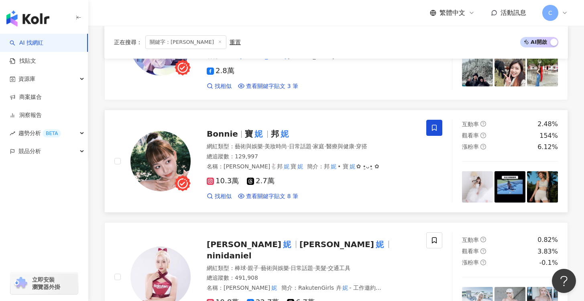
click at [356, 192] on div "找相似 查看關鍵字貼文 8 筆" at bounding box center [312, 196] width 210 height 8
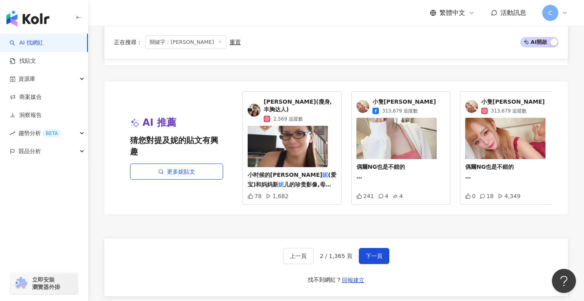
scroll to position [1665, 0]
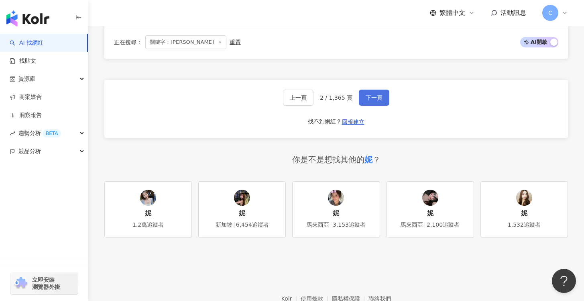
click at [387, 90] on button "下一頁" at bounding box center [374, 98] width 31 height 16
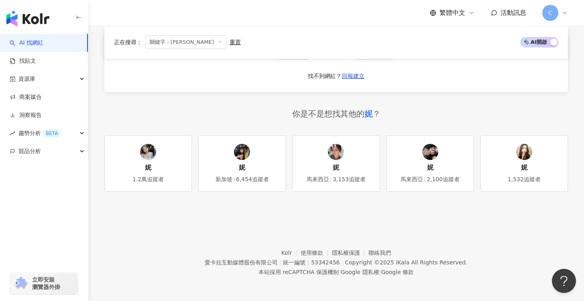
scroll to position [735, 0]
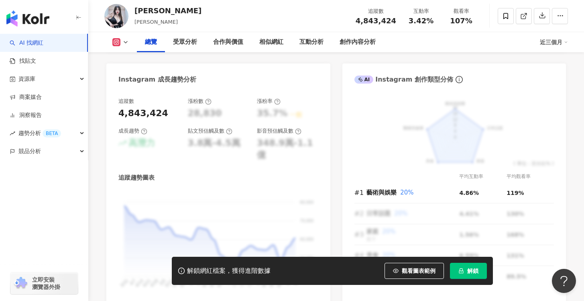
scroll to position [484, 0]
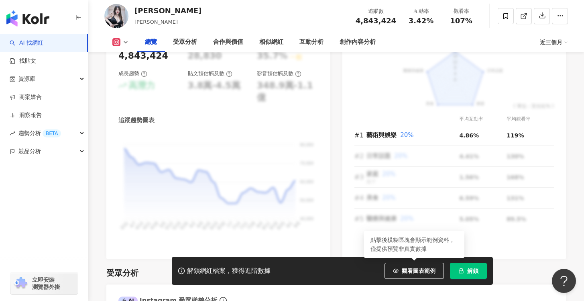
click at [465, 268] on button "解鎖" at bounding box center [468, 271] width 37 height 16
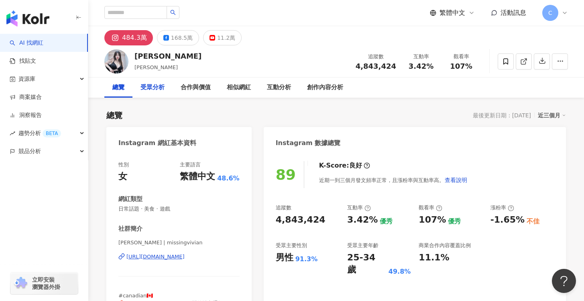
click at [153, 92] on div "受眾分析" at bounding box center [153, 88] width 40 height 20
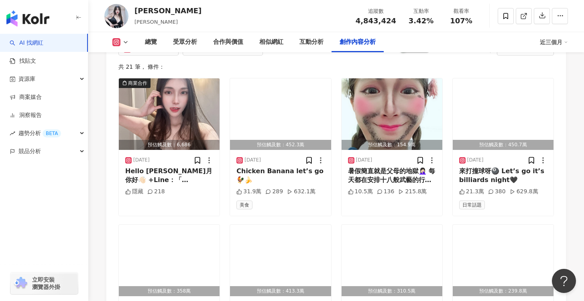
scroll to position [2530, 0]
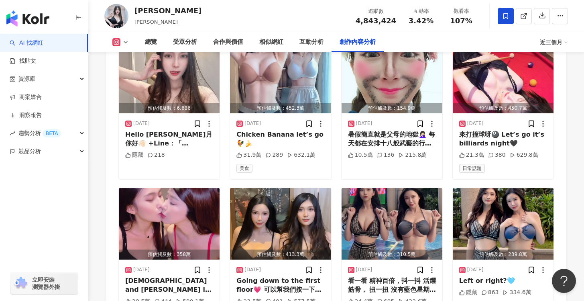
click at [502, 19] on icon at bounding box center [505, 15] width 7 height 7
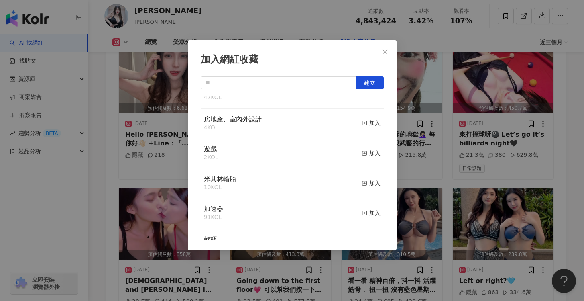
scroll to position [142, 0]
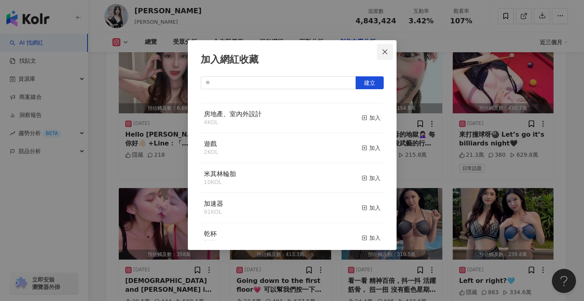
click at [386, 52] on icon "close" at bounding box center [385, 51] width 5 height 5
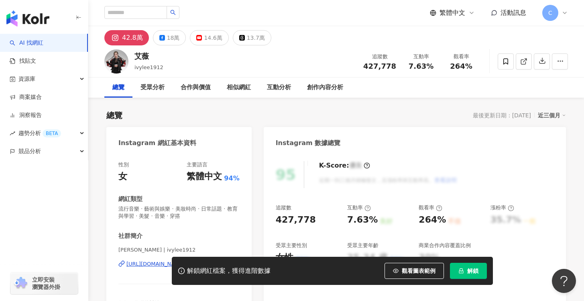
click at [506, 69] on div at bounding box center [533, 61] width 70 height 24
click at [505, 64] on icon at bounding box center [505, 61] width 7 height 7
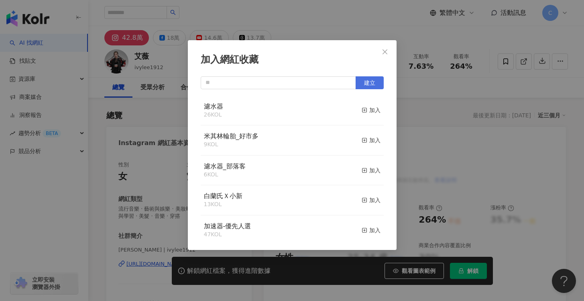
click at [364, 85] on span "建立" at bounding box center [369, 83] width 11 height 6
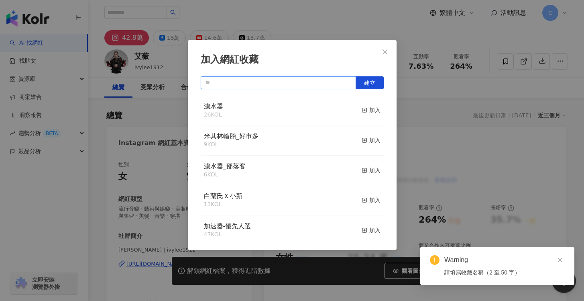
click at [291, 86] on input "text" at bounding box center [278, 82] width 155 height 13
click at [290, 82] on input "text" at bounding box center [278, 82] width 155 height 13
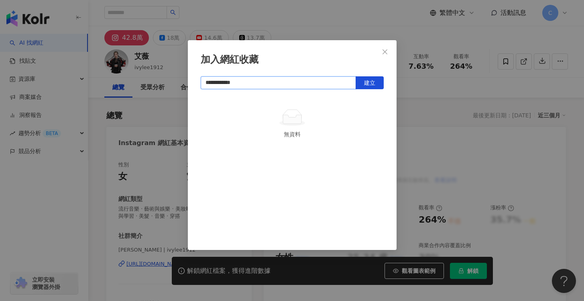
type input "**********"
click at [372, 80] on span "建立" at bounding box center [369, 83] width 11 height 6
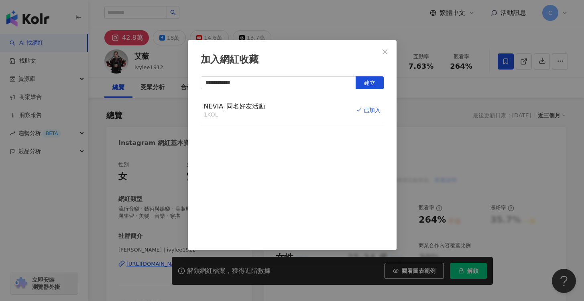
click at [384, 54] on icon "close" at bounding box center [385, 52] width 6 height 6
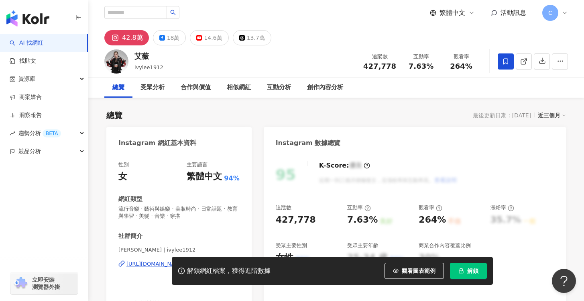
click at [465, 269] on button "解鎖" at bounding box center [468, 271] width 37 height 16
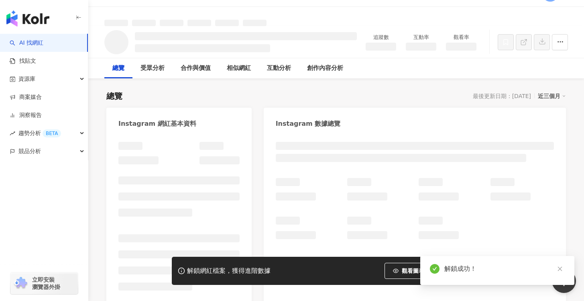
scroll to position [19, 0]
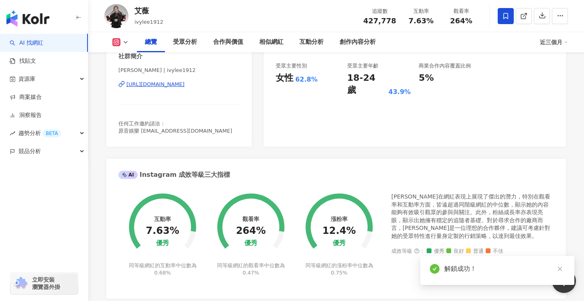
scroll to position [157, 0]
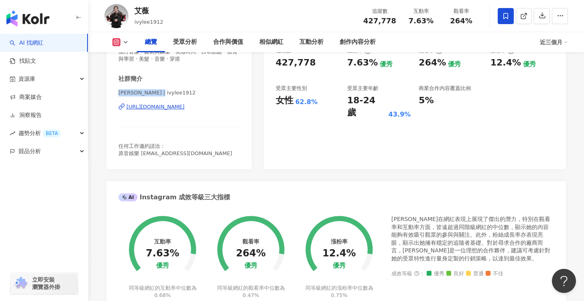
drag, startPoint x: 119, startPoint y: 92, endPoint x: 162, endPoint y: 94, distance: 43.4
click at [162, 94] on span "艾薇 | ivylee1912" at bounding box center [178, 92] width 121 height 7
copy span "艾薇 | ivylee1912"
click at [187, 86] on div "社群簡介 艾薇 | ivylee1912 https://www.instagram.com/ivylee1912/ 任何工作邀約請洽： 原音娛樂 ivy@r…" at bounding box center [178, 116] width 121 height 82
drag, startPoint x: 120, startPoint y: 93, endPoint x: 127, endPoint y: 92, distance: 6.9
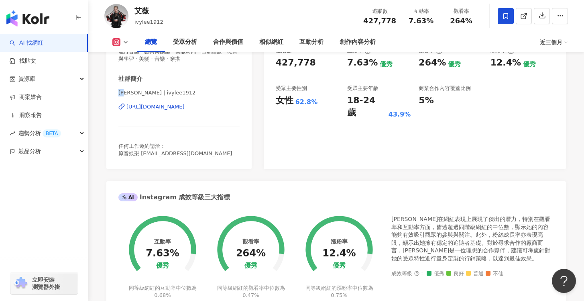
click at [127, 92] on span "艾薇 | ivylee1912" at bounding box center [178, 92] width 121 height 7
copy span "艾薇"
click at [195, 90] on span "艾薇 | ivylee1912" at bounding box center [178, 92] width 121 height 7
click at [185, 105] on div "https://www.instagram.com/ivylee1912/" at bounding box center [156, 106] width 58 height 7
click at [121, 109] on icon at bounding box center [121, 106] width 6 height 6
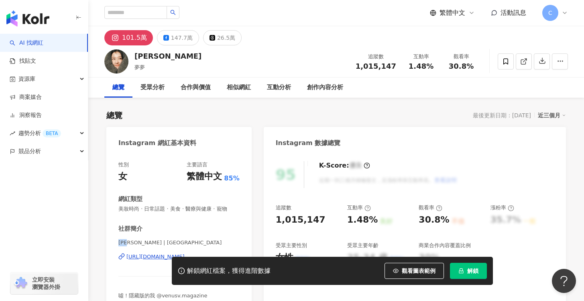
drag, startPoint x: 118, startPoint y: 241, endPoint x: 133, endPoint y: 242, distance: 14.1
click at [133, 242] on span "邵雨薇IvyShao | 1989ivyshao" at bounding box center [178, 242] width 121 height 7
copy span "邵雨薇"
click at [123, 255] on icon at bounding box center [121, 256] width 6 height 6
click at [216, 240] on span "邵雨薇IvyShao | 1989ivyshao" at bounding box center [178, 242] width 121 height 7
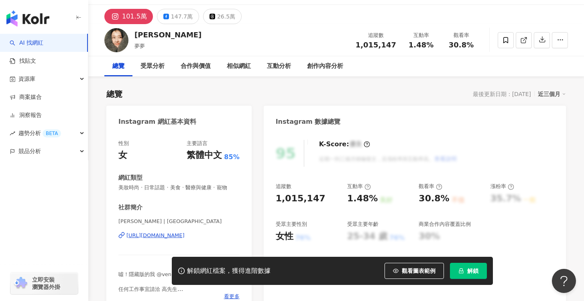
scroll to position [60, 0]
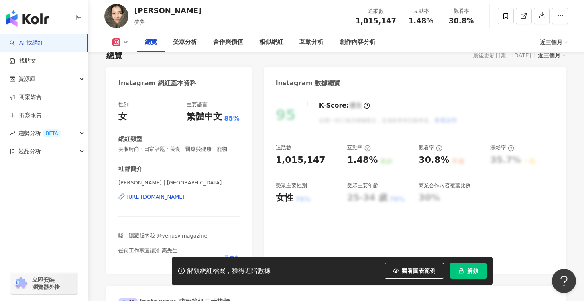
click at [471, 275] on button "解鎖" at bounding box center [468, 271] width 37 height 16
click at [505, 17] on icon at bounding box center [506, 16] width 5 height 6
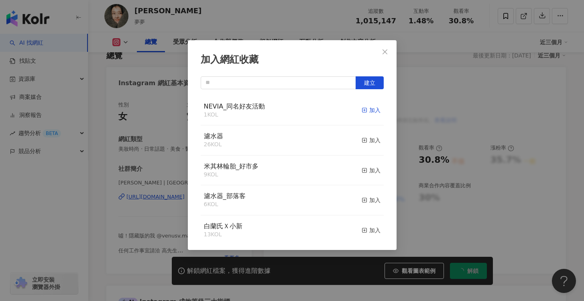
click at [362, 109] on icon "button" at bounding box center [365, 110] width 6 height 6
click at [385, 54] on icon "close" at bounding box center [385, 52] width 6 height 6
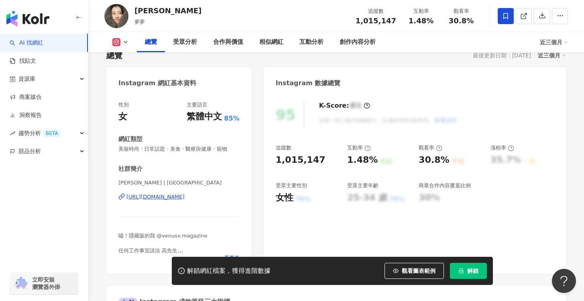
drag, startPoint x: 127, startPoint y: 202, endPoint x: 147, endPoint y: 205, distance: 21.1
click at [182, 204] on div "邵雨薇IvyShao | 1989ivyshao https://www.instagram.com/1989ivyshao/" at bounding box center [178, 202] width 121 height 47
click at [462, 269] on icon "lock" at bounding box center [461, 270] width 4 height 5
click at [221, 167] on div "社群簡介" at bounding box center [178, 169] width 121 height 8
drag, startPoint x: 219, startPoint y: 198, endPoint x: 125, endPoint y: 199, distance: 94.0
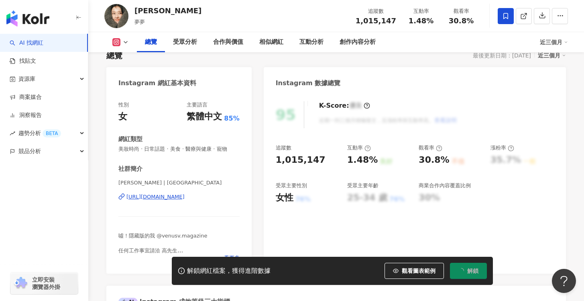
click at [125, 199] on div "性別 女 主要語言 繁體中文 85% 網紅類型 美妝時尚 · 日常話題 · 美食 · 醫療與健康 · 寵物 社群簡介 邵雨薇IvyShao | 1989ivy…" at bounding box center [178, 183] width 145 height 180
copy div "https://www.instagram.com/1989ivyshao/"
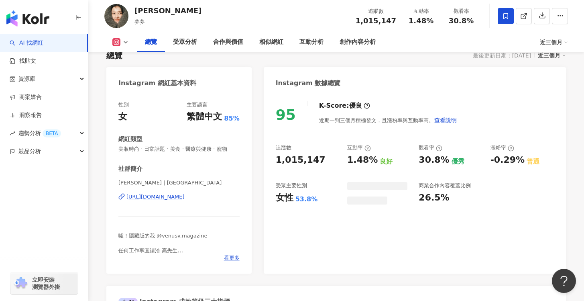
click at [198, 171] on div "社群簡介" at bounding box center [178, 169] width 121 height 8
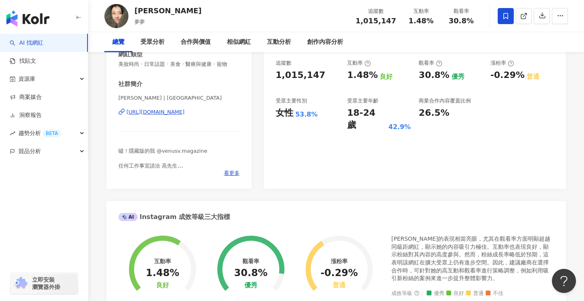
scroll to position [168, 0]
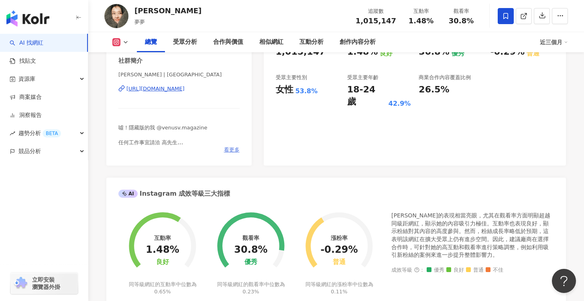
click at [233, 149] on span "看更多" at bounding box center [232, 149] width 16 height 7
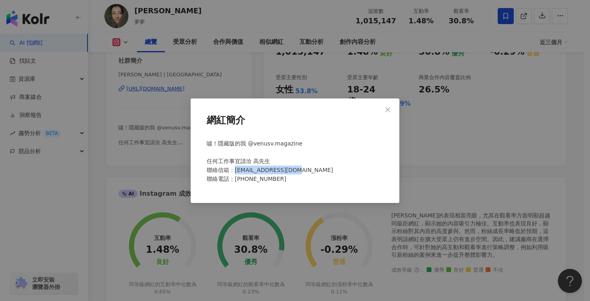
drag, startPoint x: 236, startPoint y: 169, endPoint x: 297, endPoint y: 170, distance: 61.1
click at [297, 170] on div "噓！隱藏版的我 @venusv.magazine 任何工作事宜請洽 高先生 聯絡信箱：hawa00328@gmail.com 聯絡電話：0975-386-266" at bounding box center [295, 164] width 183 height 57
copy span "hawa00328@gmail.com"
drag, startPoint x: 388, startPoint y: 106, endPoint x: 443, endPoint y: 35, distance: 89.9
click at [389, 106] on icon "close" at bounding box center [388, 109] width 6 height 6
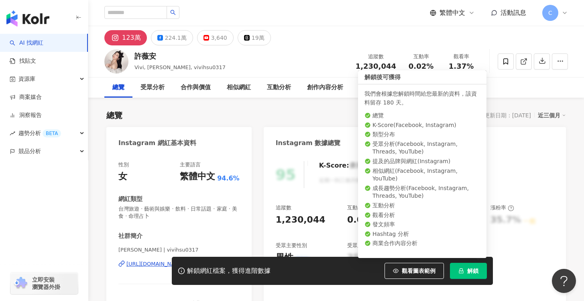
drag, startPoint x: 458, startPoint y: 270, endPoint x: 452, endPoint y: 268, distance: 6.5
click at [457, 270] on button "解鎖" at bounding box center [468, 271] width 37 height 16
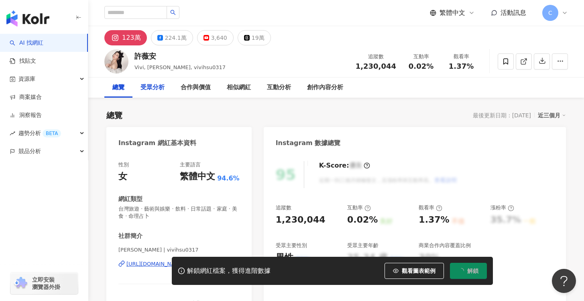
click at [156, 90] on div "受眾分析" at bounding box center [153, 88] width 24 height 10
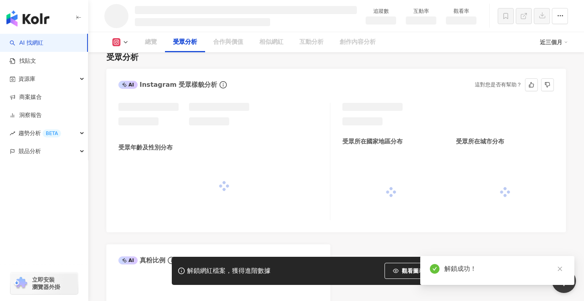
scroll to position [604, 0]
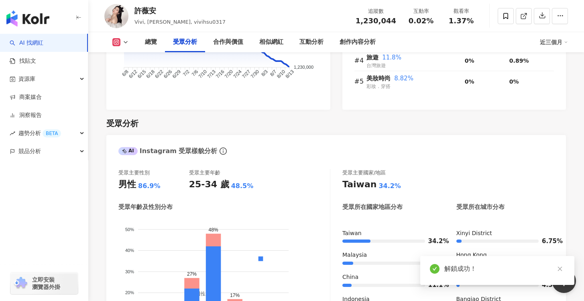
scroll to position [693, 0]
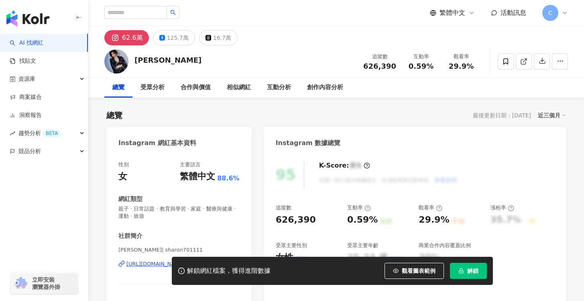
click at [469, 269] on span "解鎖" at bounding box center [472, 270] width 11 height 6
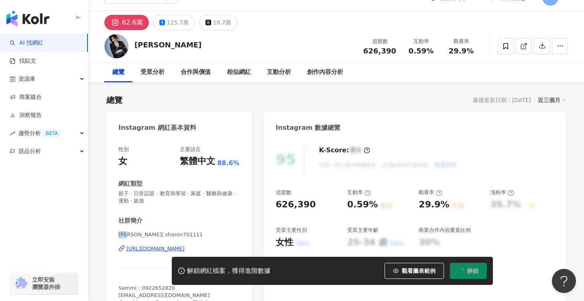
drag, startPoint x: 119, startPoint y: 234, endPoint x: 133, endPoint y: 234, distance: 13.3
click at [133, 234] on span "許維恩 | sharon701111" at bounding box center [178, 234] width 121 height 7
copy span "許維恩"
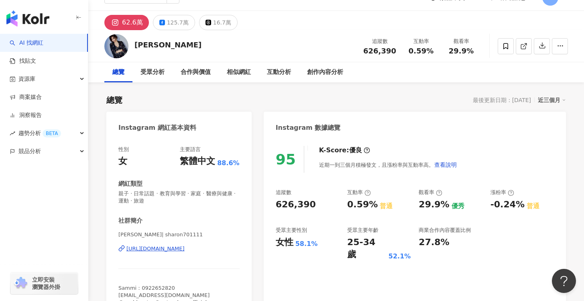
drag, startPoint x: 125, startPoint y: 251, endPoint x: 177, endPoint y: 249, distance: 52.3
click at [130, 248] on div "https://www.instagram.com/sharon701111/" at bounding box center [156, 248] width 58 height 7
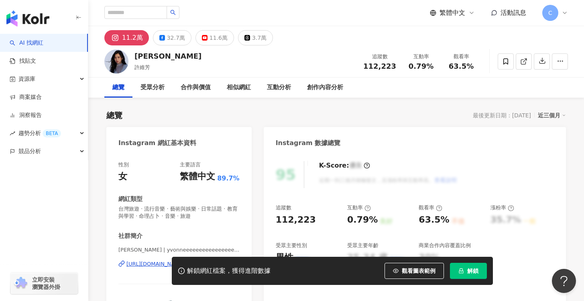
click at [470, 269] on span "解鎖" at bounding box center [472, 270] width 11 height 6
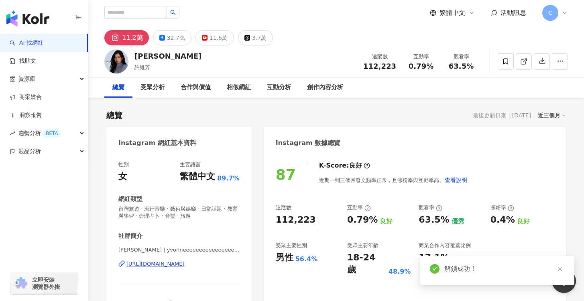
click at [185, 263] on div "[URL][DOMAIN_NAME]" at bounding box center [156, 263] width 58 height 7
drag, startPoint x: 117, startPoint y: 252, endPoint x: 133, endPoint y: 252, distance: 16.1
click at [133, 252] on div "性別 女 主要語言 繁體中文 89.7% 網紅類型 台灣旅遊 · 流行音樂 · 藝術與娛樂 · 日常話題 · 教育與學習 · 命理占卜 · 音樂 · 旅遊 社…" at bounding box center [178, 247] width 145 height 188
copy span "許維芳"
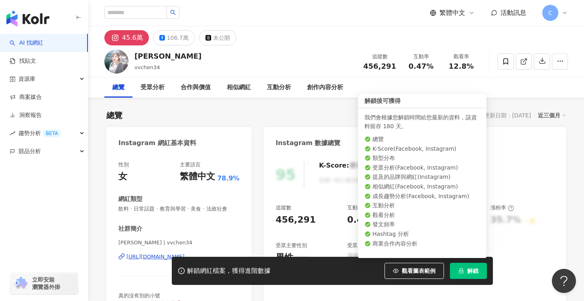
click at [461, 273] on icon "lock" at bounding box center [461, 270] width 4 height 5
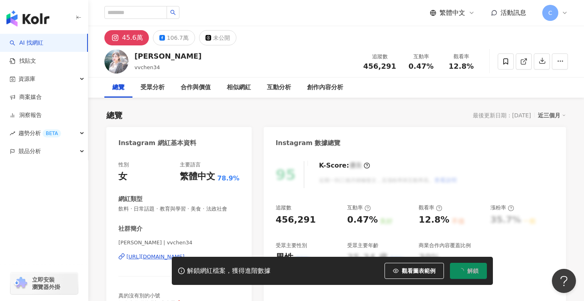
click at [144, 255] on div "[URL][DOMAIN_NAME]" at bounding box center [156, 256] width 58 height 7
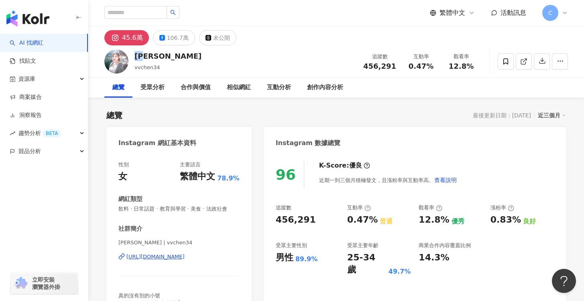
drag, startPoint x: 147, startPoint y: 56, endPoint x: 135, endPoint y: 57, distance: 12.5
click at [135, 57] on div "[PERSON_NAME]" at bounding box center [168, 56] width 67 height 10
copy div "[PERSON_NAME]"
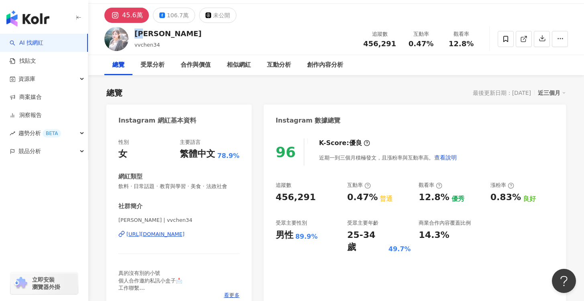
scroll to position [35, 0]
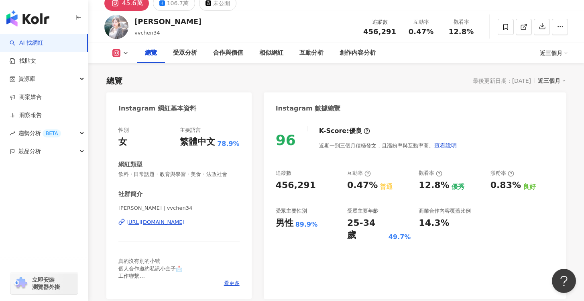
drag, startPoint x: 127, startPoint y: 226, endPoint x: 150, endPoint y: 226, distance: 23.3
click at [150, 226] on div "[PERSON_NAME] | vvchen34 [URL][DOMAIN_NAME]" at bounding box center [178, 227] width 121 height 47
drag, startPoint x: 200, startPoint y: 222, endPoint x: 434, endPoint y: 0, distance: 322.1
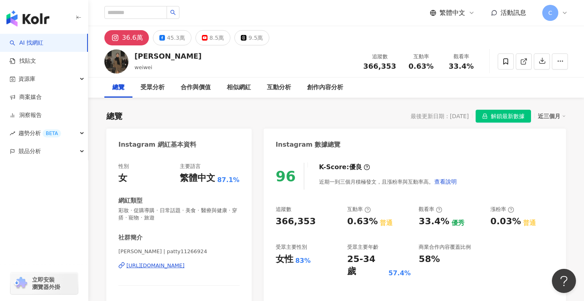
click at [149, 264] on div "[URL][DOMAIN_NAME]" at bounding box center [156, 265] width 58 height 7
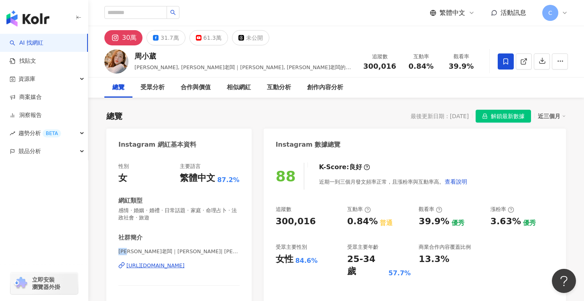
drag, startPoint x: 118, startPoint y: 252, endPoint x: 135, endPoint y: 251, distance: 16.9
click at [135, 251] on div "性別 女 主要語言 繁體中文 87.2% 網紅類型 感情 · 婚姻 · 婚禮 · 日常話題 · 家庭 · 命理占卜 · 法政社會 · 旅遊 社群簡介 葳老闆｜…" at bounding box center [178, 245] width 145 height 180
copy span "葳老闆"
click at [185, 265] on div "https://www.instagram.com/mayukichou/" at bounding box center [156, 265] width 58 height 7
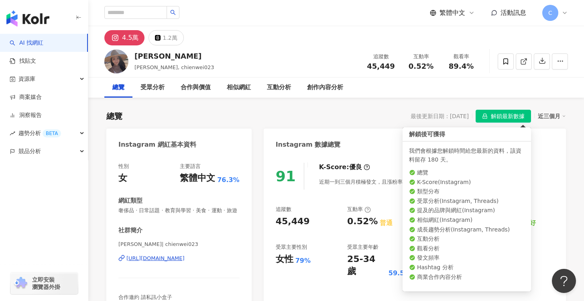
click at [509, 117] on span "解鎖最新數據" at bounding box center [508, 116] width 34 height 13
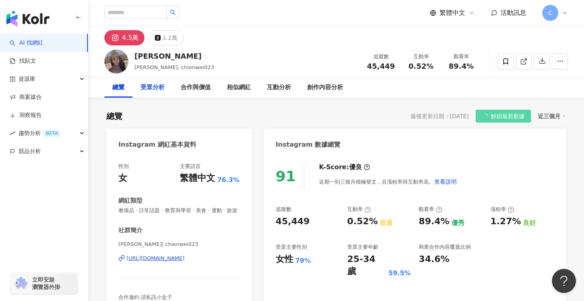
click at [153, 91] on div "受眾分析" at bounding box center [153, 88] width 24 height 10
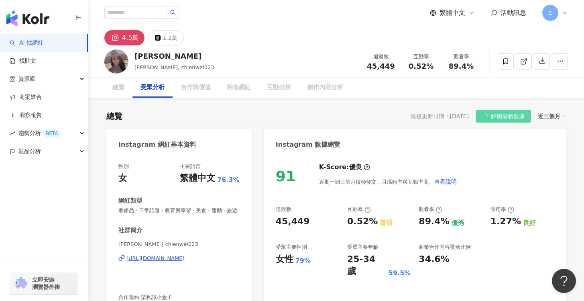
scroll to position [688, 0]
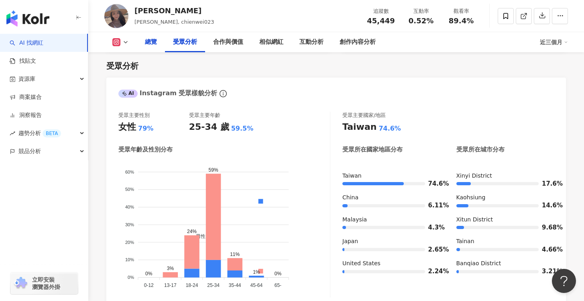
click at [151, 37] on div "總覽" at bounding box center [151, 42] width 12 height 10
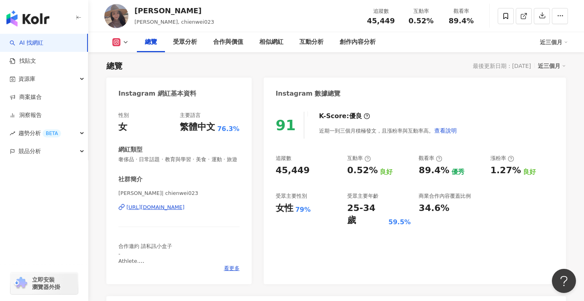
click at [185, 206] on div "https://www.instagram.com/chienwei023/" at bounding box center [156, 207] width 58 height 7
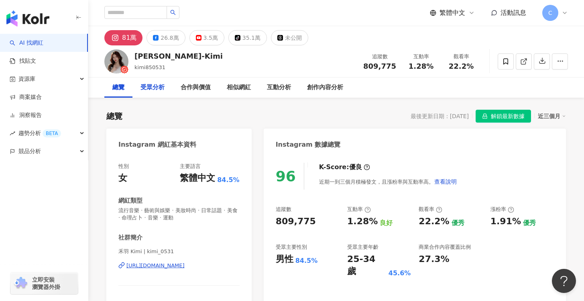
click at [151, 88] on div "受眾分析" at bounding box center [153, 88] width 24 height 10
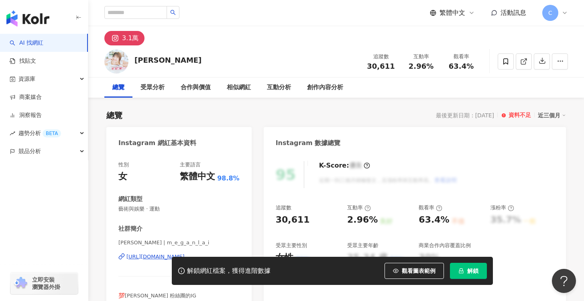
click at [464, 268] on icon "lock" at bounding box center [462, 271] width 6 height 6
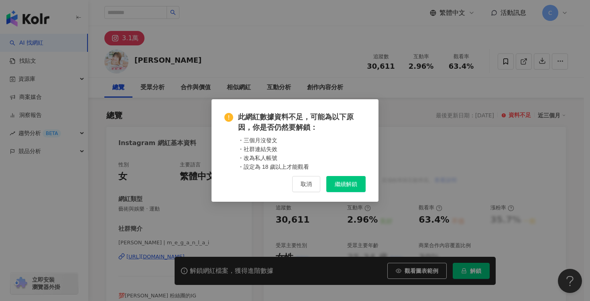
click at [307, 184] on span "取消" at bounding box center [306, 184] width 11 height 6
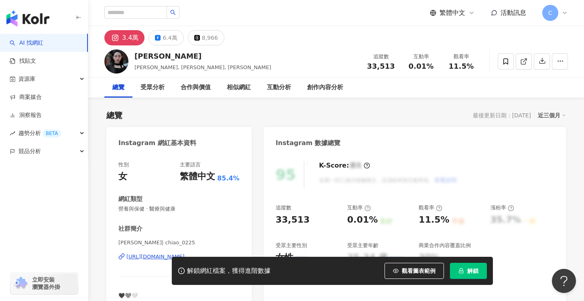
click at [467, 279] on div "解鎖網紅檔案，獲得進階數據 觀看圖表範例 解鎖" at bounding box center [332, 271] width 321 height 28
click at [467, 275] on button "解鎖" at bounding box center [468, 271] width 37 height 16
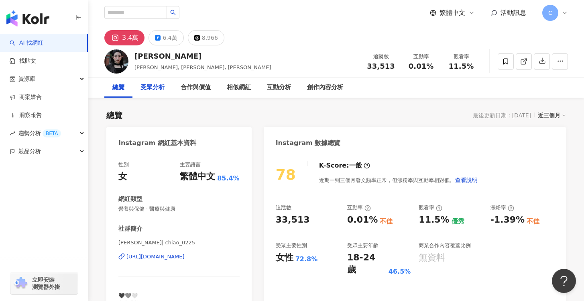
click at [160, 93] on div "受眾分析" at bounding box center [153, 88] width 40 height 20
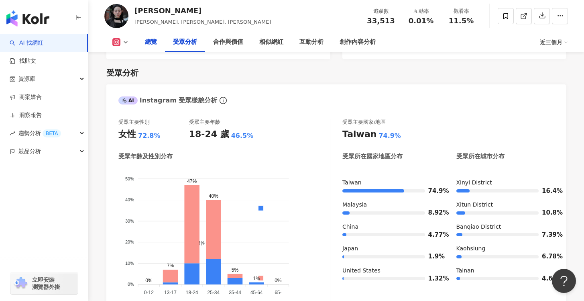
click at [149, 46] on div "總覽" at bounding box center [151, 42] width 12 height 10
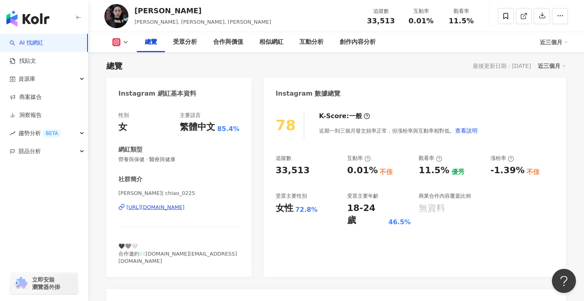
click at [185, 206] on div "https://www.instagram.com/chiao_0225/" at bounding box center [156, 207] width 58 height 7
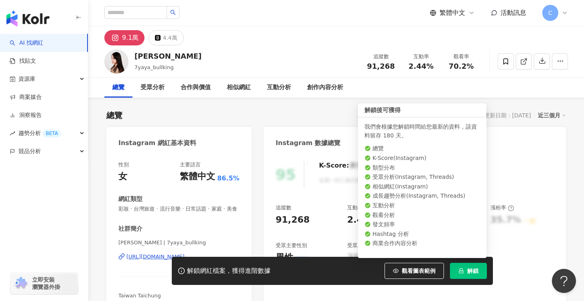
click at [475, 271] on span "解鎖" at bounding box center [472, 270] width 11 height 6
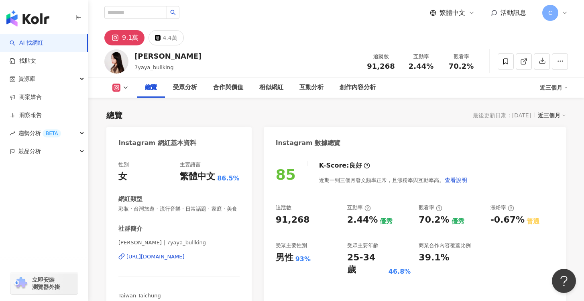
scroll to position [129, 0]
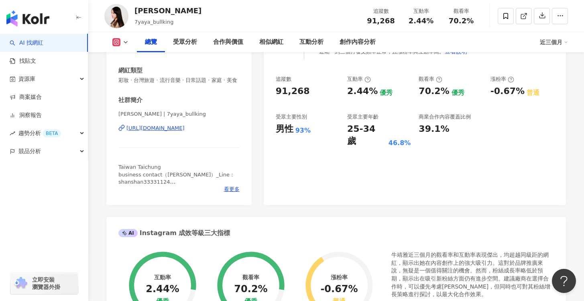
click at [185, 129] on div "https://www.instagram.com/7yaya_bullking/" at bounding box center [156, 127] width 58 height 7
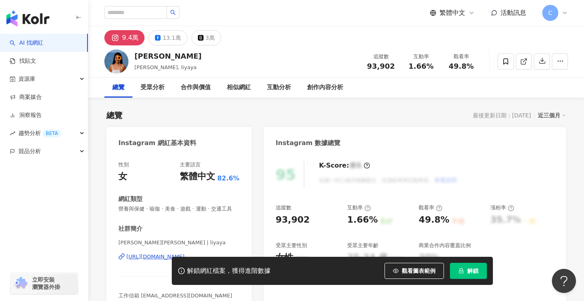
click at [468, 276] on button "解鎖" at bounding box center [468, 271] width 37 height 16
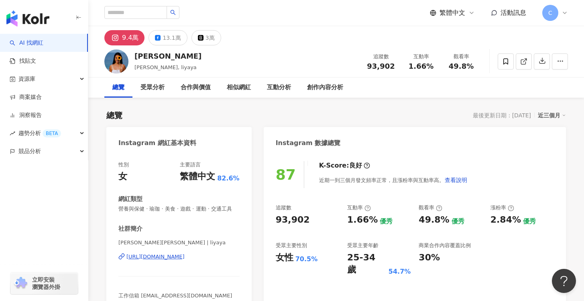
click at [185, 257] on div "https://www.instagram.com/liyaya/" at bounding box center [156, 256] width 58 height 7
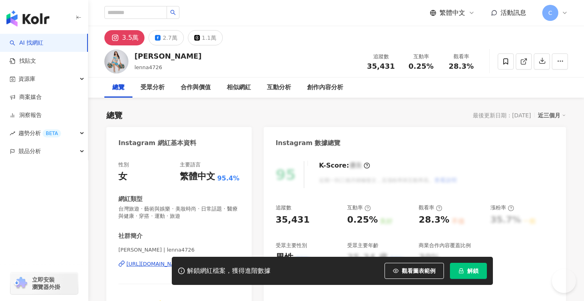
click at [473, 273] on span "解鎖" at bounding box center [472, 270] width 11 height 6
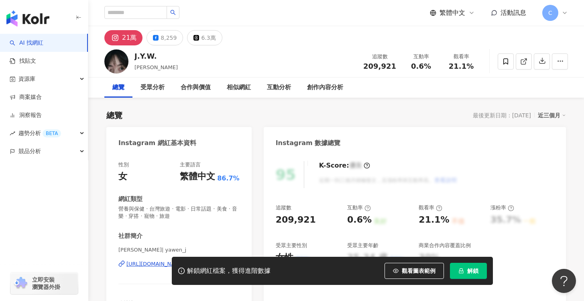
click at [475, 278] on button "解鎖" at bounding box center [468, 271] width 37 height 16
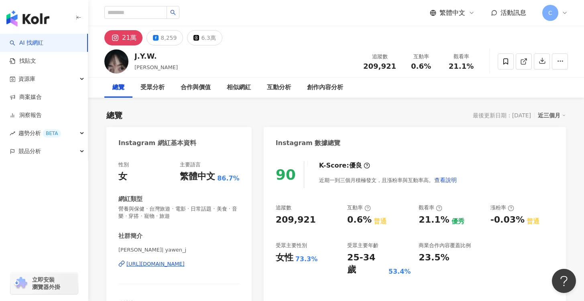
click at [185, 263] on div "[URL][DOMAIN_NAME]" at bounding box center [156, 263] width 58 height 7
click at [514, 63] on div at bounding box center [533, 61] width 70 height 24
click at [511, 63] on span at bounding box center [506, 61] width 16 height 16
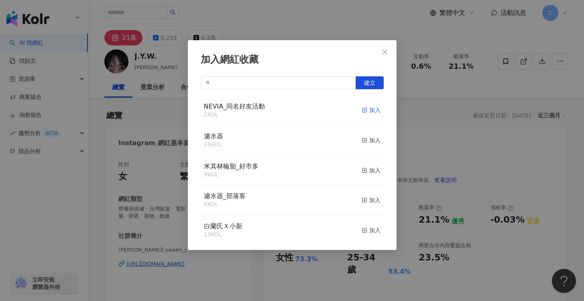
click at [366, 110] on div "加入" at bounding box center [371, 110] width 19 height 9
click at [367, 83] on span "建立" at bounding box center [369, 83] width 11 height 6
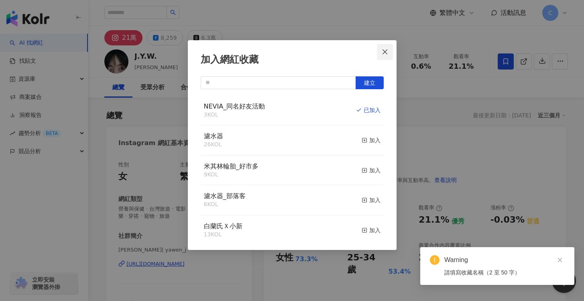
click at [387, 53] on icon "close" at bounding box center [385, 52] width 6 height 6
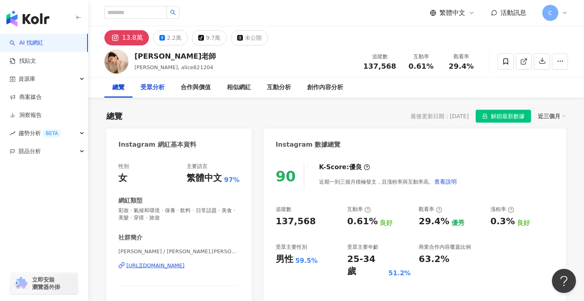
click at [159, 97] on div "受眾分析" at bounding box center [153, 88] width 40 height 20
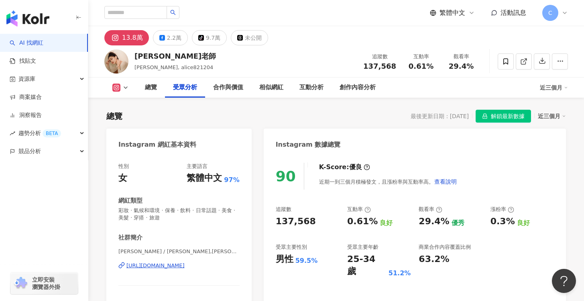
scroll to position [689, 0]
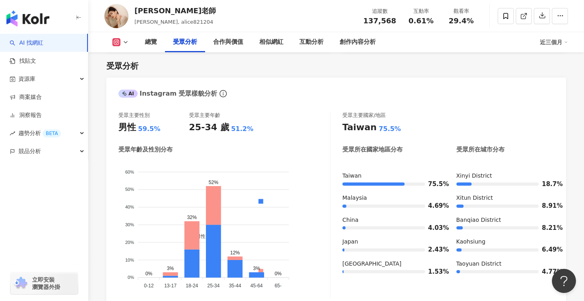
click at [117, 47] on div "總覽 受眾分析 合作與價值 相似網紅 互動分析 創作內容分析 近三個月" at bounding box center [336, 42] width 464 height 20
drag, startPoint x: 155, startPoint y: 43, endPoint x: 157, endPoint y: 51, distance: 8.2
click at [155, 43] on div "總覽" at bounding box center [151, 42] width 12 height 10
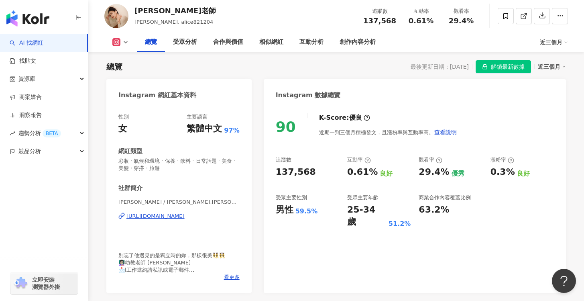
click at [511, 67] on span "解鎖最新數據" at bounding box center [508, 67] width 34 height 13
click at [209, 220] on div "妮妮 / LIU,MENG-YUN | alice821204 https://www.instagram.com/alice821204/" at bounding box center [178, 221] width 121 height 47
click at [185, 216] on div "https://www.instagram.com/alice821204/" at bounding box center [156, 215] width 58 height 7
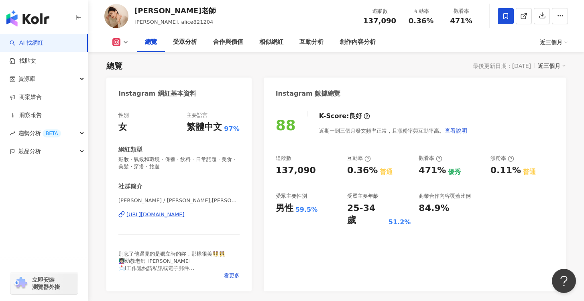
click at [502, 13] on span at bounding box center [506, 16] width 16 height 16
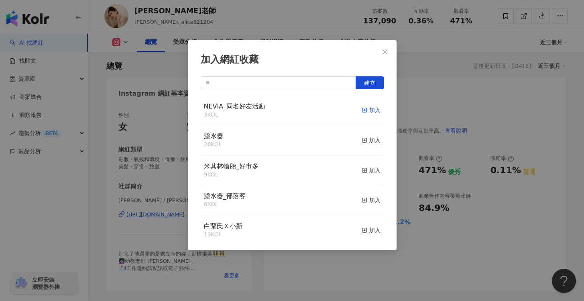
click at [371, 110] on div "加入" at bounding box center [371, 110] width 19 height 9
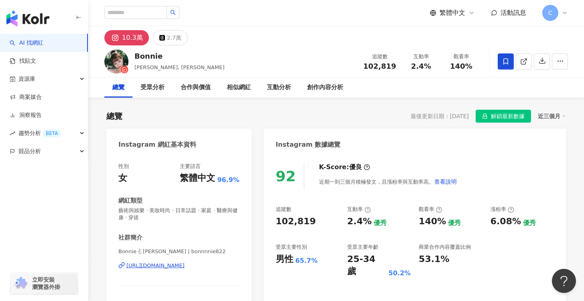
click at [493, 119] on span "解鎖最新數據" at bounding box center [508, 116] width 34 height 13
click at [185, 266] on div "https://www.instagram.com/bonnnnie822/" at bounding box center [156, 265] width 58 height 7
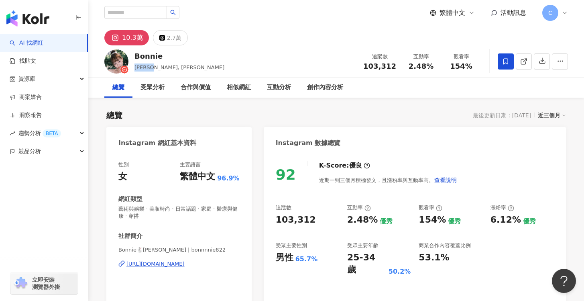
drag, startPoint x: 158, startPoint y: 68, endPoint x: 132, endPoint y: 68, distance: 25.7
click at [132, 68] on div "Bonnie 寶妮, 邦妮 追蹤數 103,312 互動率 2.48% 觀看率 154%" at bounding box center [336, 61] width 496 height 32
drag, startPoint x: 117, startPoint y: 251, endPoint x: 161, endPoint y: 250, distance: 43.8
click at [161, 250] on div "性別 女 主要語言 繁體中文 96.9% 網紅類型 藝術與娛樂 · 美妝時尚 · 日常話題 · 家庭 · 醫療與健康 · 穿搭 社群簡介 Bonnie🐇邦妮 …" at bounding box center [178, 247] width 145 height 188
copy span "Bonnie🐇邦妮 寶妮"
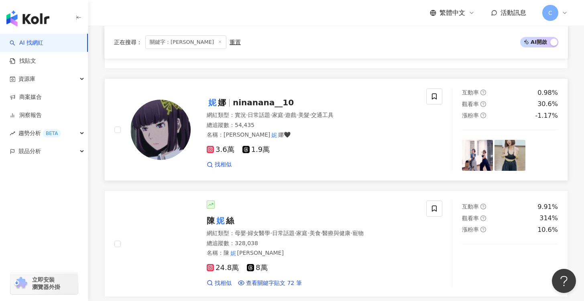
scroll to position [1129, 0]
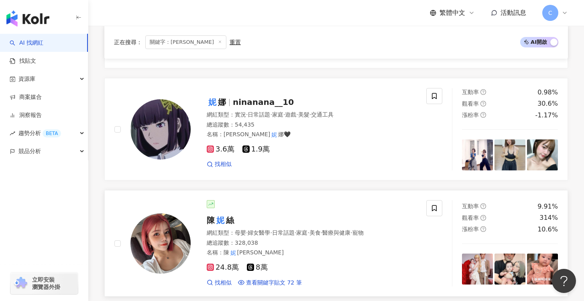
click at [314, 200] on div at bounding box center [312, 204] width 210 height 8
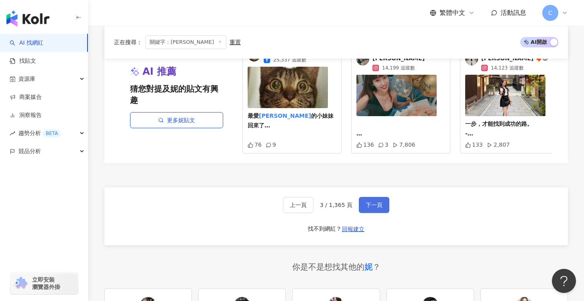
click at [377, 202] on span "下一頁" at bounding box center [374, 205] width 17 height 6
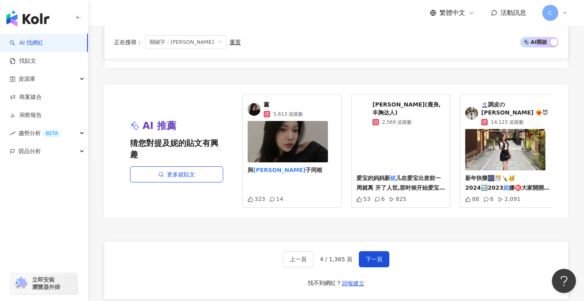
scroll to position [1547, 0]
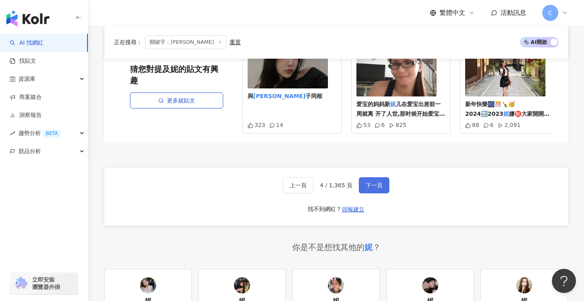
click at [376, 188] on span "下一頁" at bounding box center [374, 185] width 17 height 6
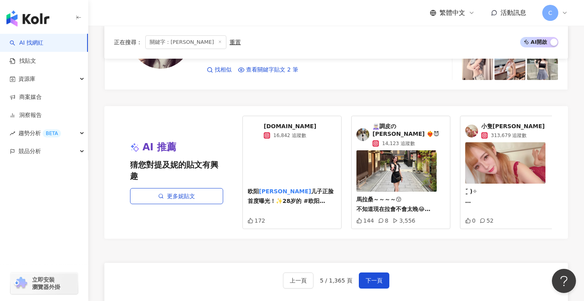
scroll to position [1625, 0]
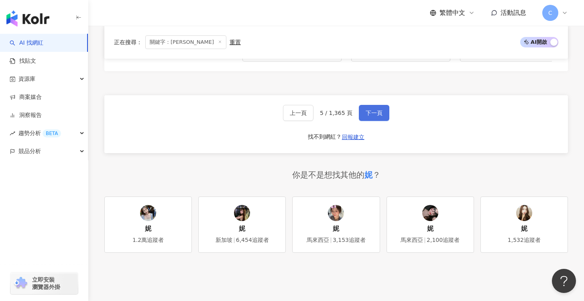
click at [382, 105] on button "下一頁" at bounding box center [374, 113] width 31 height 16
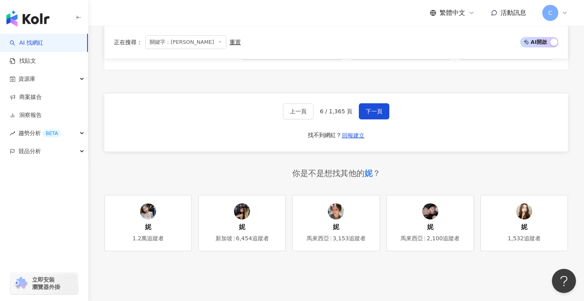
scroll to position [625, 0]
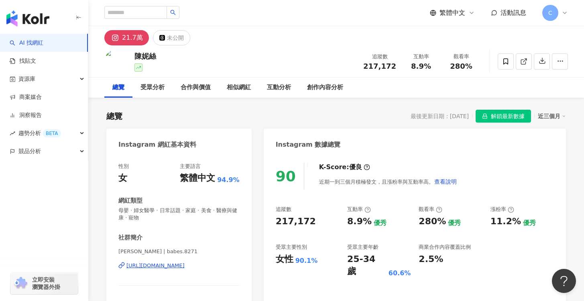
click at [168, 265] on div "[URL][DOMAIN_NAME]" at bounding box center [156, 265] width 58 height 7
drag, startPoint x: 118, startPoint y: 251, endPoint x: 133, endPoint y: 251, distance: 15.3
click at [133, 251] on div "性別 女 主要語言 繁體中文 94.9% 網紅類型 母嬰 · 婦女醫學 · 日常話題 · 家庭 · 美食 · 醫療與健康 · 寵物 社群簡介 [PERSON_…" at bounding box center [178, 249] width 145 height 188
copy span "陳妮絲"
click at [185, 268] on div "[URL][DOMAIN_NAME]" at bounding box center [156, 265] width 58 height 7
